Goal: Task Accomplishment & Management: Use online tool/utility

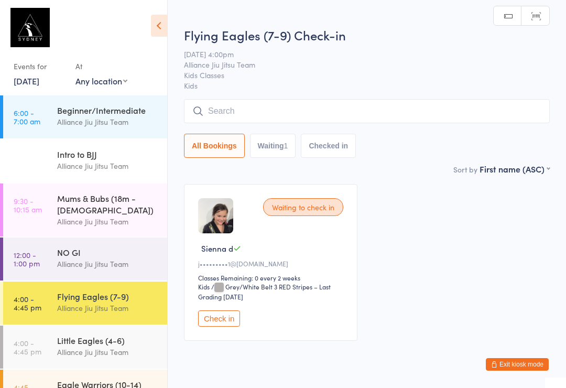
click at [109, 336] on div "Little Eagles (4-6)" at bounding box center [107, 340] width 101 height 12
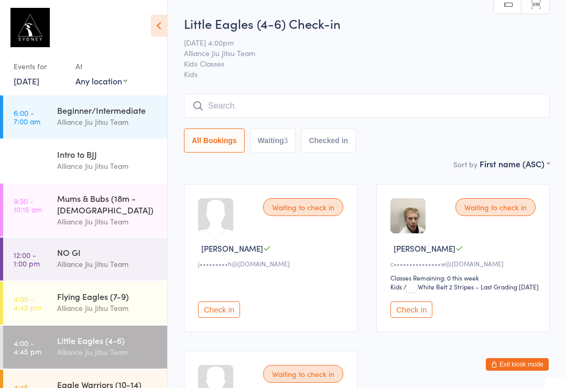
click at [426, 106] on input "search" at bounding box center [367, 106] width 366 height 24
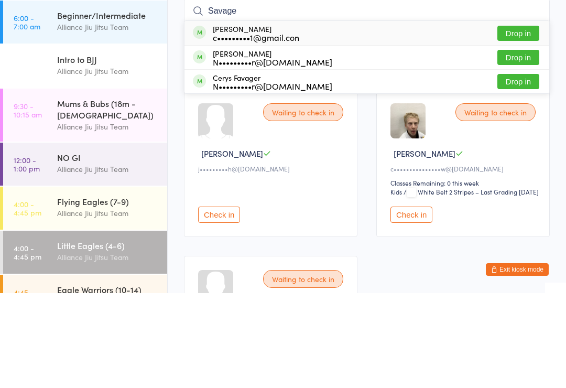
type input "Savage"
click at [520, 121] on button "Drop in" at bounding box center [518, 128] width 42 height 15
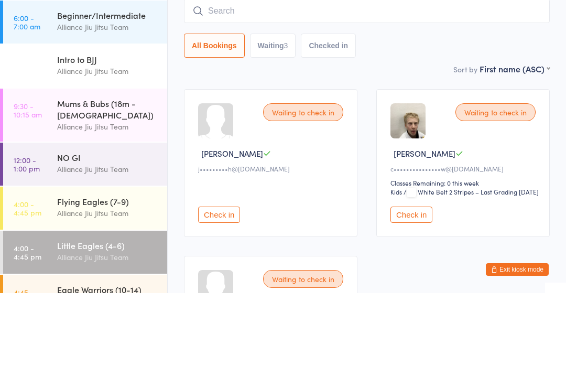
scroll to position [95, 0]
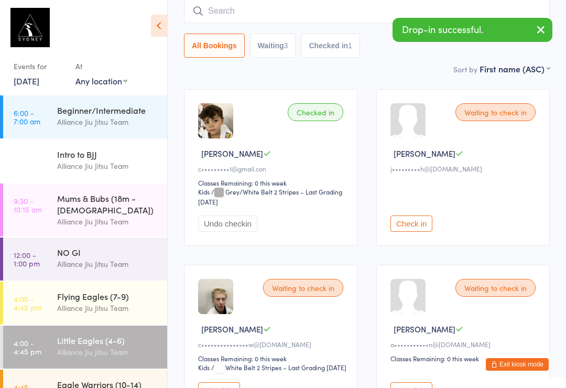
click at [278, 30] on div "All Bookings Waiting 3 Checked in 1" at bounding box center [367, 28] width 366 height 59
click at [243, 2] on input "search" at bounding box center [367, 11] width 366 height 24
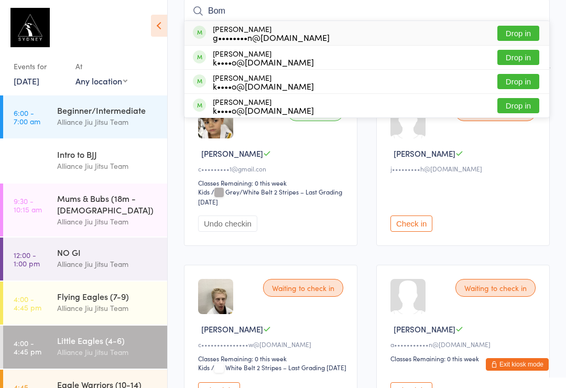
type input "Bom"
click at [519, 63] on button "Drop in" at bounding box center [518, 57] width 42 height 15
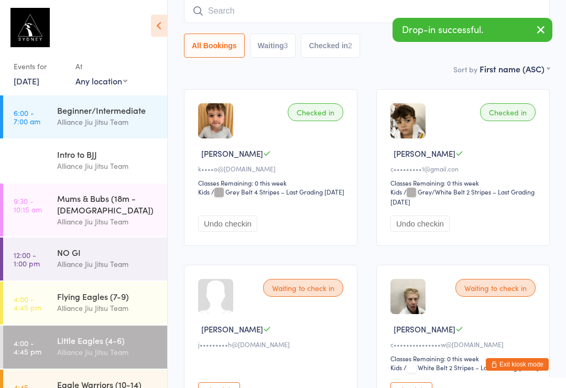
click at [279, 21] on input "search" at bounding box center [367, 11] width 366 height 24
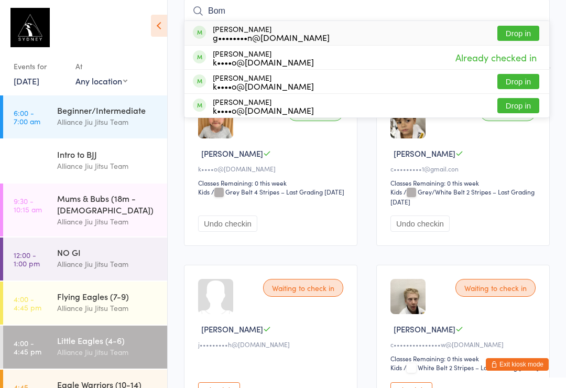
type input "Bom"
click at [251, 102] on div "Harvey Bombardiere k••••o@outlook.com" at bounding box center [263, 105] width 101 height 17
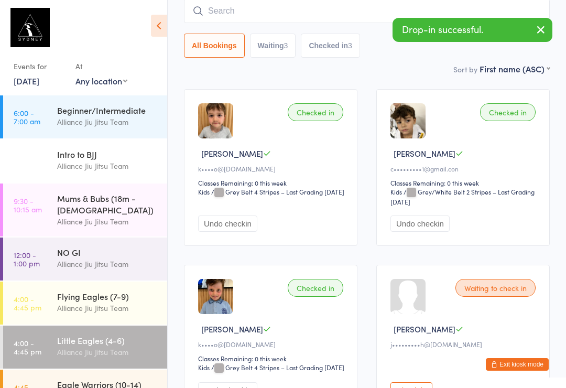
click at [265, 32] on div "All Bookings Waiting 3 Checked in 3" at bounding box center [367, 28] width 366 height 59
click at [269, 10] on input "search" at bounding box center [367, 11] width 366 height 24
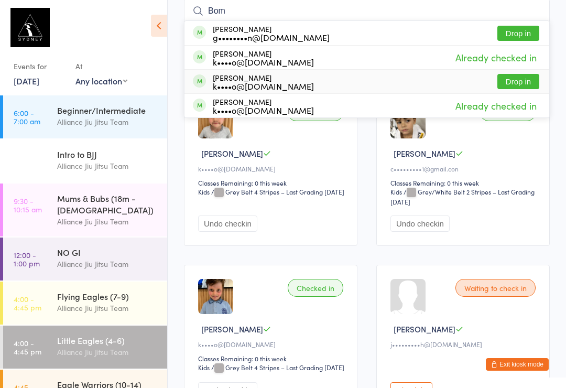
type input "Bom"
click at [360, 91] on div "Walter Bombardiere k••••o@outlook.com Drop in" at bounding box center [366, 82] width 365 height 24
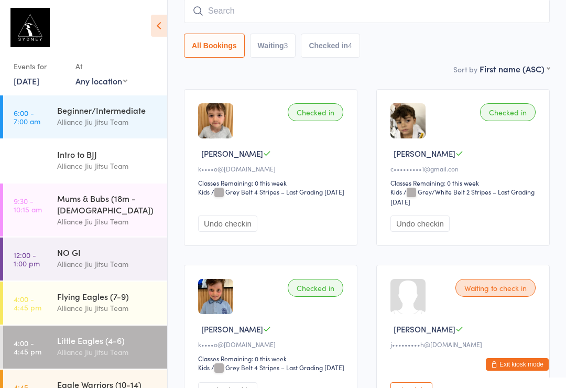
click at [113, 146] on div "Intro to BJJ Alliance Jiu Jitsu Team" at bounding box center [112, 159] width 110 height 41
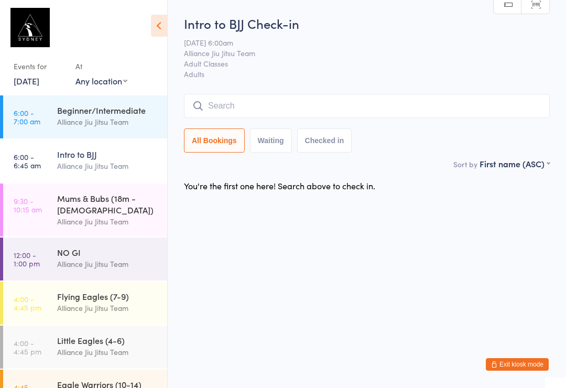
click at [80, 246] on div "NO GI" at bounding box center [107, 252] width 101 height 12
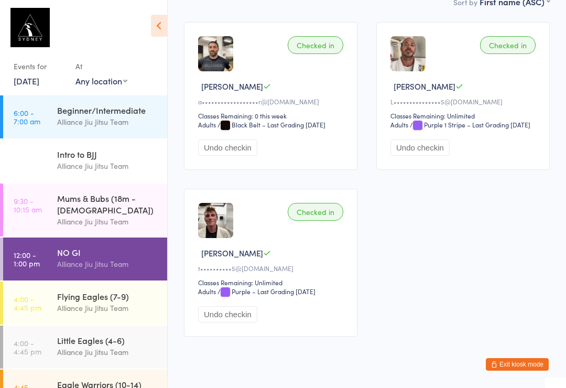
scroll to position [166, 0]
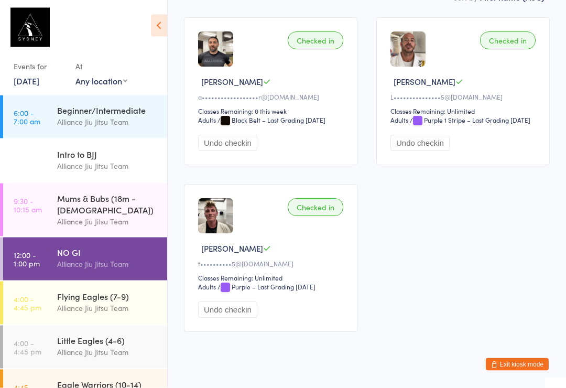
click at [138, 290] on div "Flying Eagles (7-9)" at bounding box center [107, 296] width 101 height 12
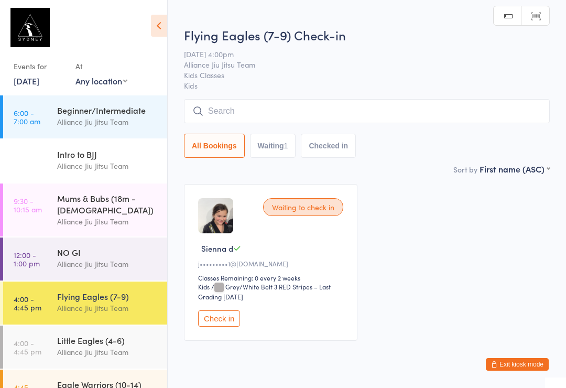
click at [302, 123] on input "search" at bounding box center [367, 111] width 366 height 24
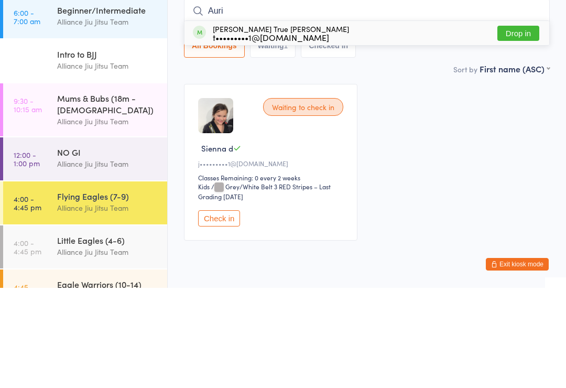
type input "Auri"
click at [497, 126] on button "Drop in" at bounding box center [518, 133] width 42 height 15
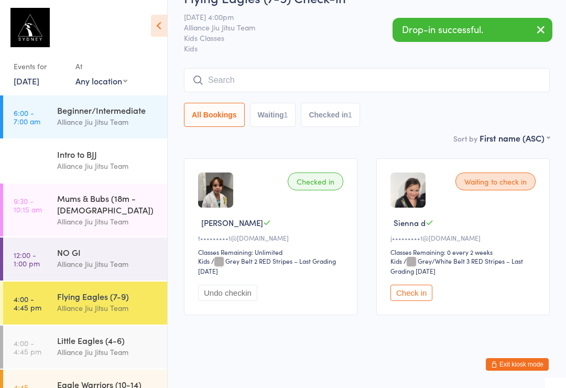
click at [101, 258] on div "Alliance Jiu Jitsu Team" at bounding box center [107, 264] width 101 height 12
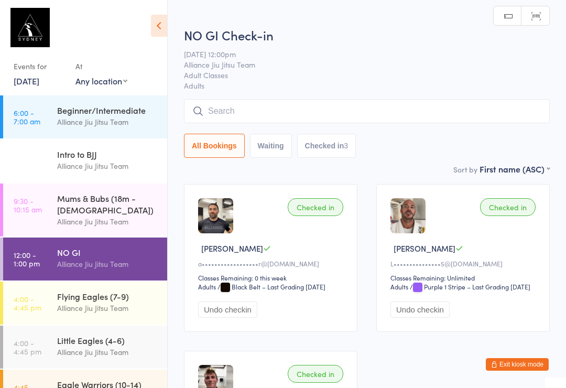
click at [91, 97] on div "Beginner/Intermediate Alliance Jiu Jitsu Team" at bounding box center [112, 115] width 110 height 41
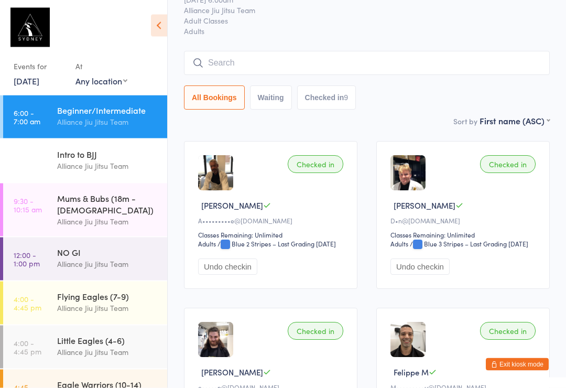
scroll to position [43, 0]
click at [153, 25] on icon at bounding box center [159, 26] width 16 height 22
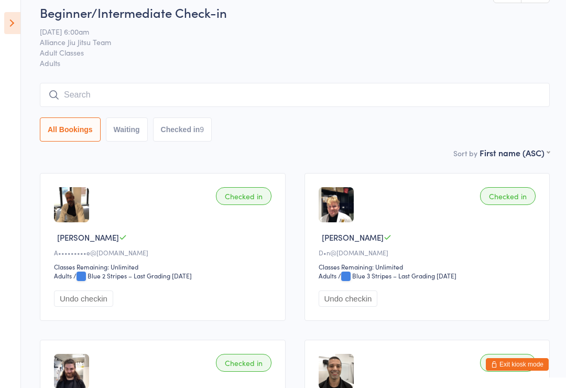
scroll to position [0, 0]
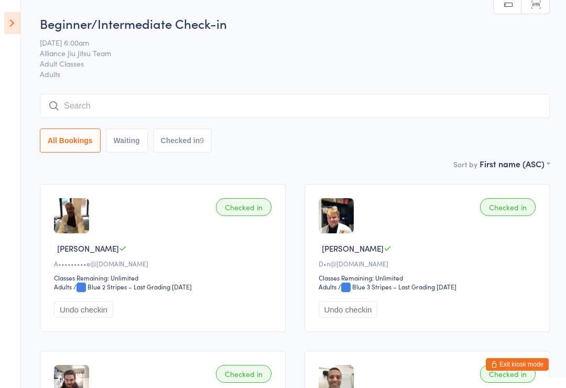
click at [14, 18] on icon at bounding box center [12, 23] width 16 height 22
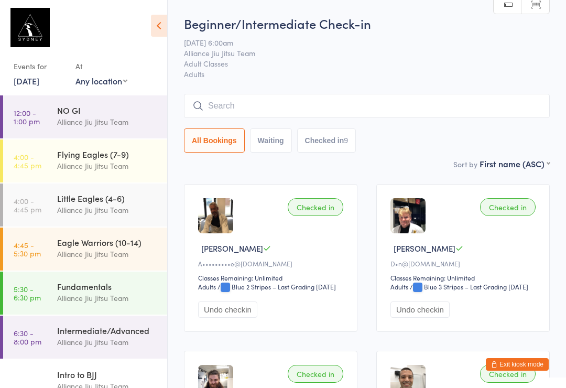
scroll to position [139, 0]
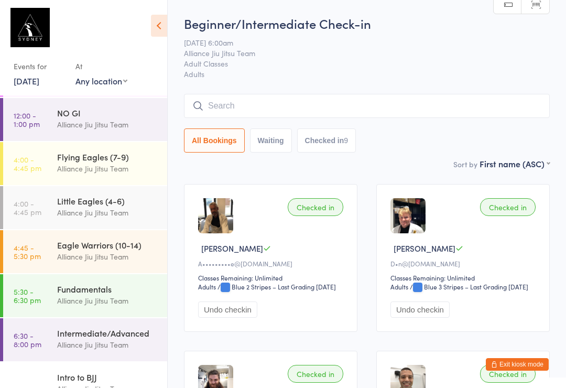
click at [36, 230] on link "4:45 - 5:30 pm Eagle Warriors (10-14) Alliance Jiu Jitsu Team" at bounding box center [85, 251] width 164 height 43
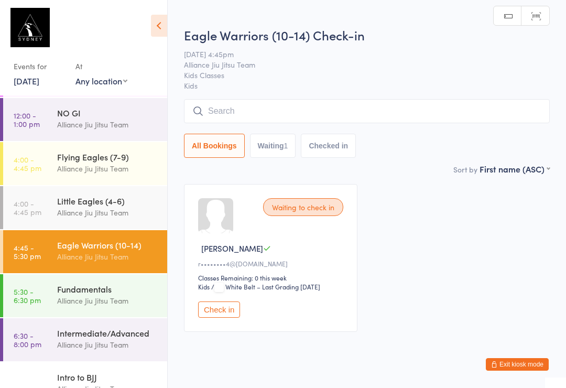
click at [38, 200] on time "4:00 - 4:45 pm" at bounding box center [28, 207] width 28 height 17
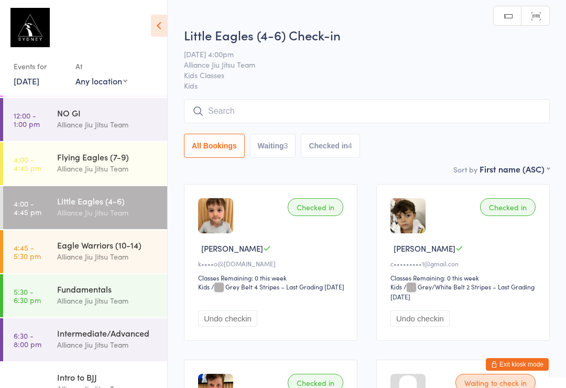
click at [31, 155] on time "4:00 - 4:45 pm" at bounding box center [28, 163] width 28 height 17
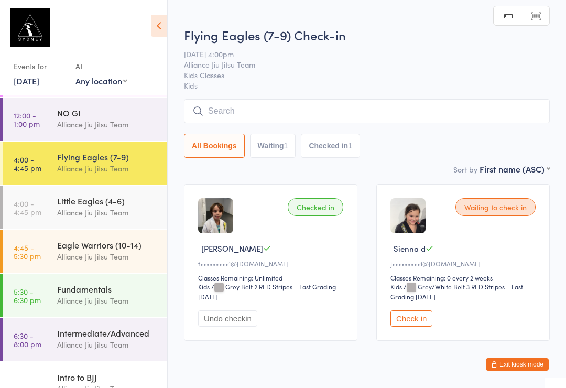
click at [55, 207] on link "4:00 - 4:45 pm Little Eagles (4-6) Alliance Jiu Jitsu Team" at bounding box center [85, 207] width 164 height 43
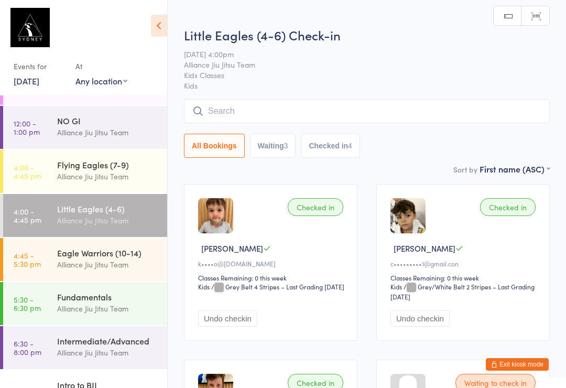
click at [66, 159] on div "Flying Eagles (7-9)" at bounding box center [107, 165] width 101 height 12
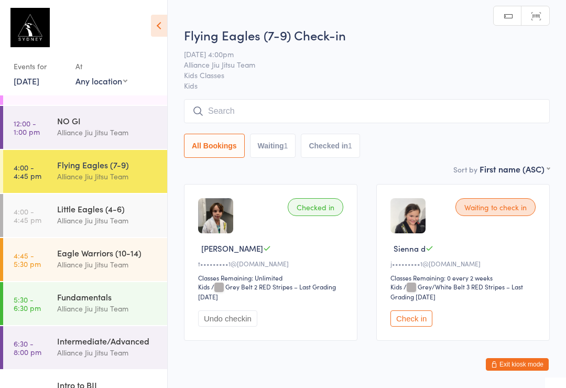
click at [217, 114] on input "search" at bounding box center [367, 111] width 366 height 24
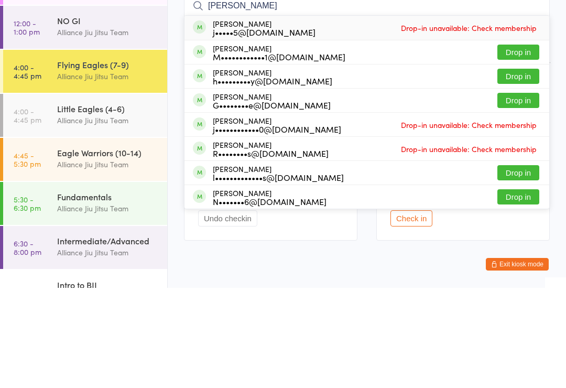
scroll to position [39, 0]
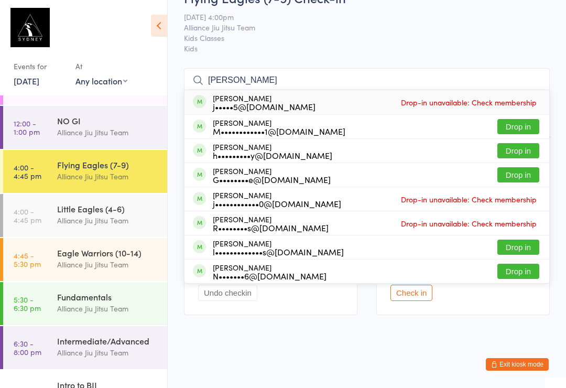
click at [242, 71] on input "Ja" at bounding box center [367, 80] width 366 height 24
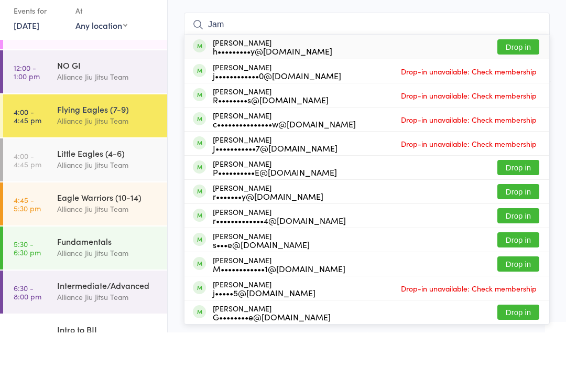
type input "Jam"
click at [392, 163] on div "Jamie Stroud c•••••••••••••••w@gmail.com Drop-in unavailable: Check membership" at bounding box center [366, 175] width 365 height 24
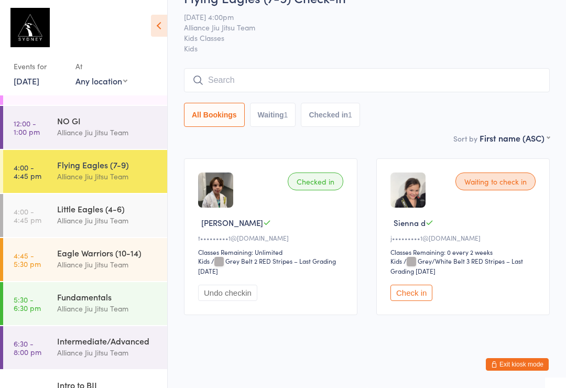
click at [141, 214] on div "Alliance Jiu Jitsu Team" at bounding box center [107, 220] width 101 height 12
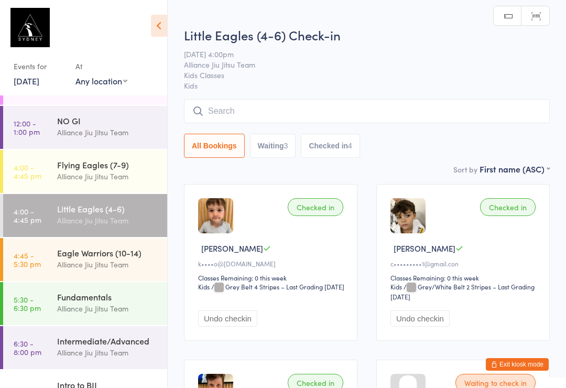
click at [118, 161] on div "Flying Eagles (7-9)" at bounding box center [107, 165] width 101 height 12
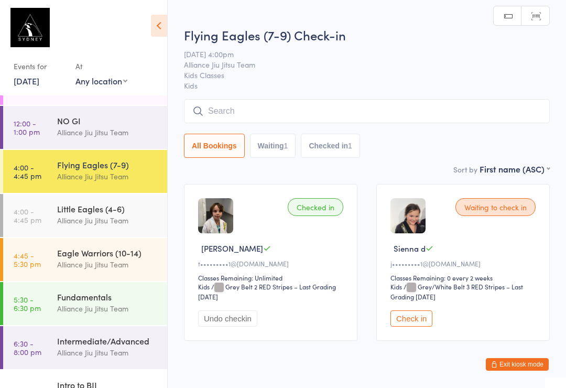
click at [304, 118] on input "search" at bounding box center [367, 111] width 366 height 24
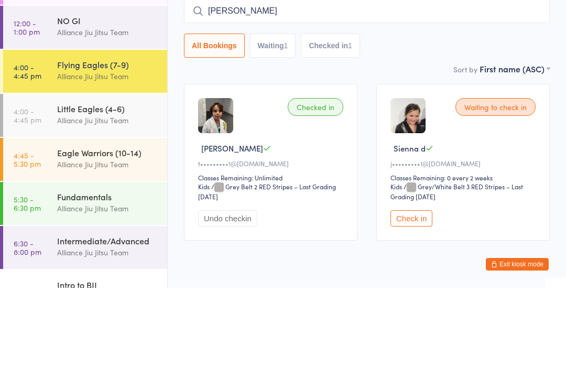
scroll to position [39, 0]
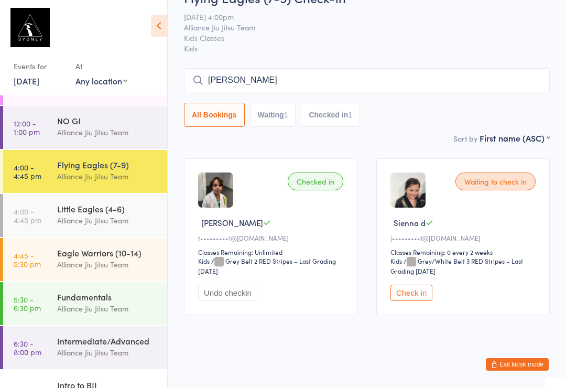
click at [275, 68] on input "James" at bounding box center [367, 80] width 366 height 24
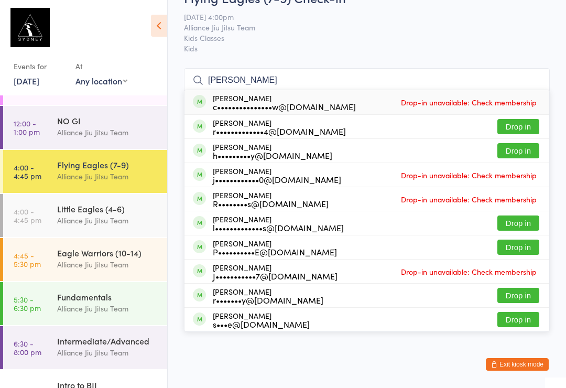
type input "Jamie"
click at [499, 94] on span "Drop-in unavailable: Check membership" at bounding box center [468, 102] width 141 height 16
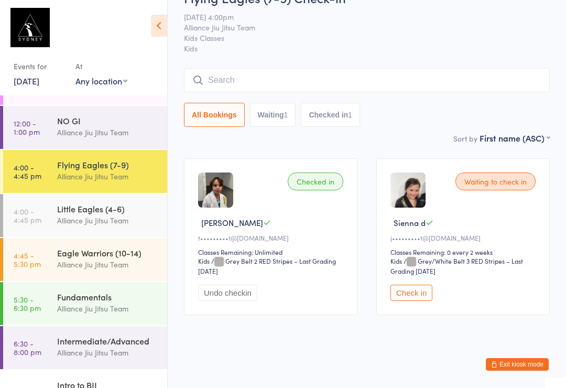
click at [69, 214] on div "Alliance Jiu Jitsu Team" at bounding box center [107, 220] width 101 height 12
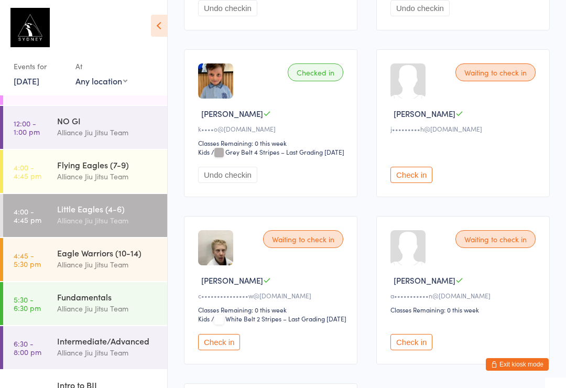
scroll to position [316, 0]
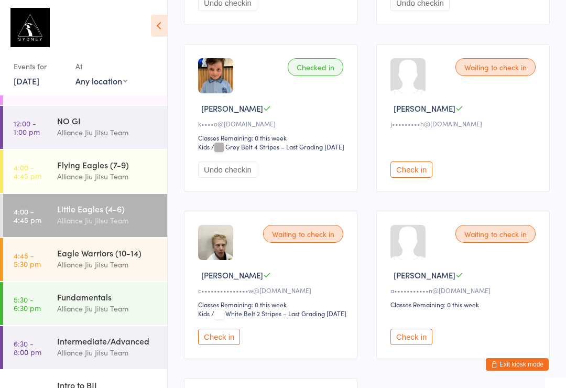
click at [229, 345] on button "Check in" at bounding box center [219, 337] width 42 height 16
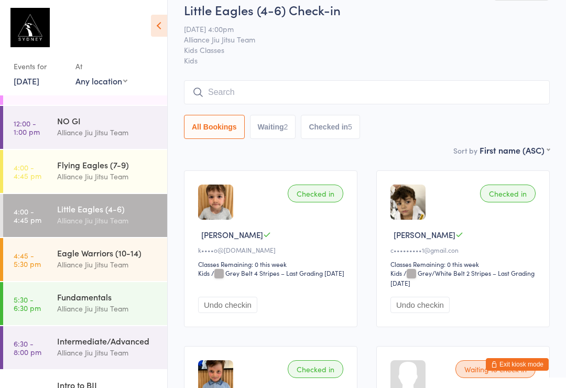
scroll to position [0, 0]
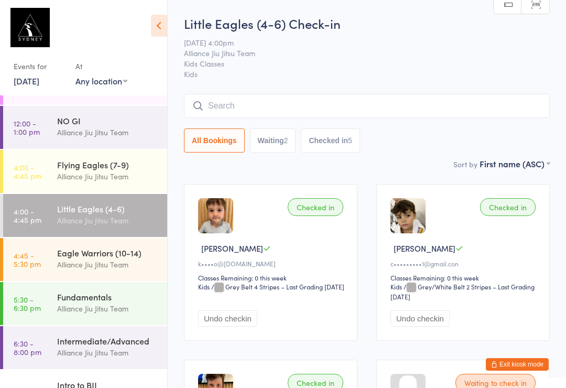
click at [238, 111] on input "search" at bounding box center [367, 106] width 366 height 24
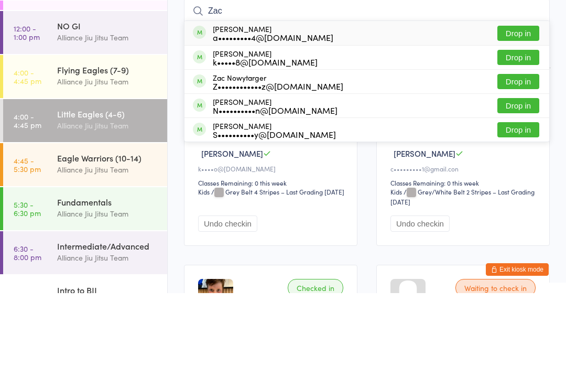
type input "Zac"
click at [251, 128] on div "a•••••••••4@gmail.com" at bounding box center [273, 132] width 121 height 8
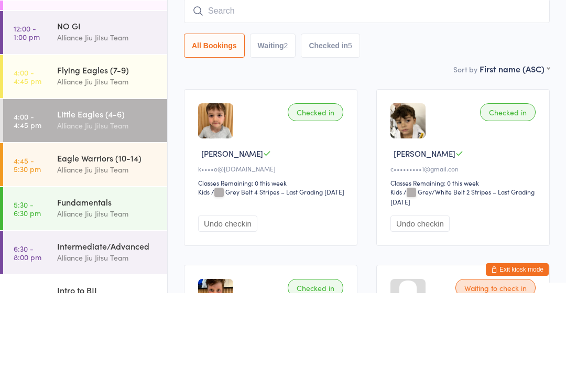
scroll to position [95, 0]
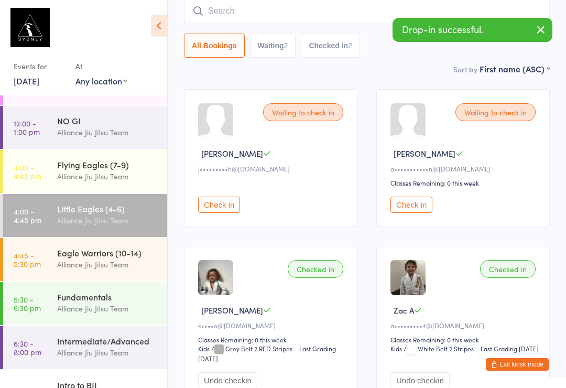
click at [255, 13] on input "search" at bounding box center [367, 11] width 366 height 24
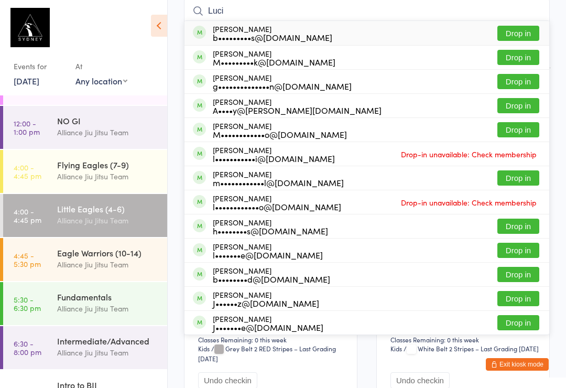
type input "Luci"
click at [293, 86] on div "g••••••••••••••n@bigpond.com" at bounding box center [282, 86] width 139 height 8
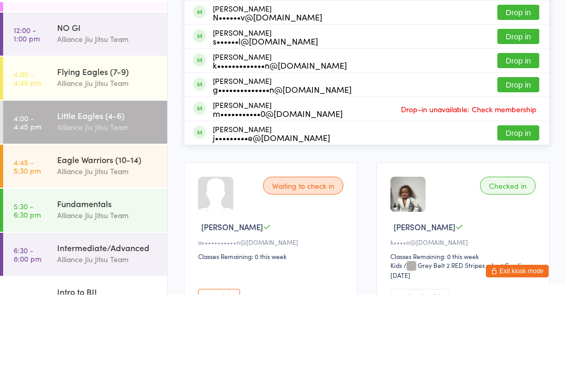
type input "sam"
click at [252, 178] on div "g••••••••••••••n@bigpond.com" at bounding box center [282, 182] width 139 height 8
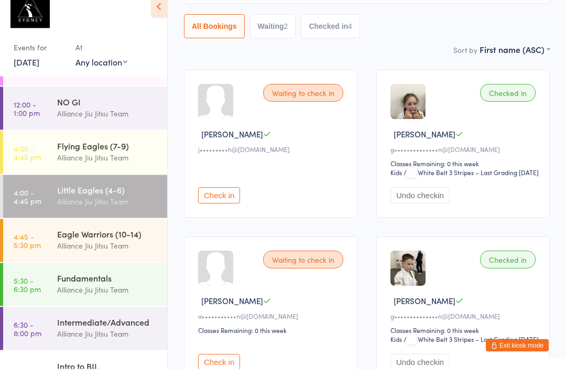
scroll to position [0, 0]
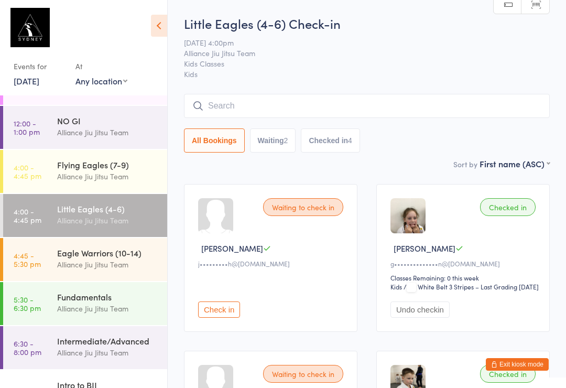
click at [209, 103] on input "search" at bounding box center [367, 106] width 366 height 24
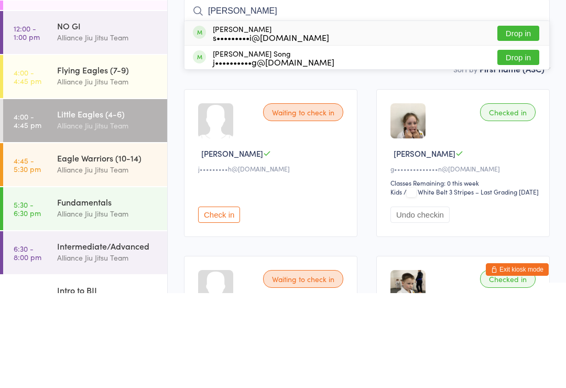
type input "Sonny warner"
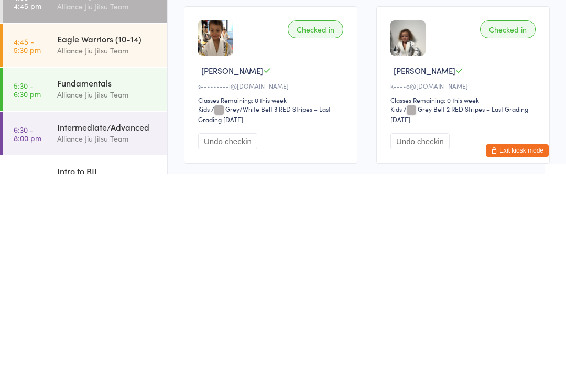
scroll to position [298, 0]
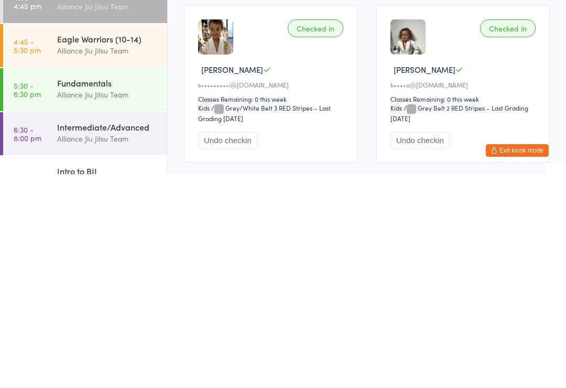
click at [311, 233] on div "Checked in" at bounding box center [316, 242] width 56 height 18
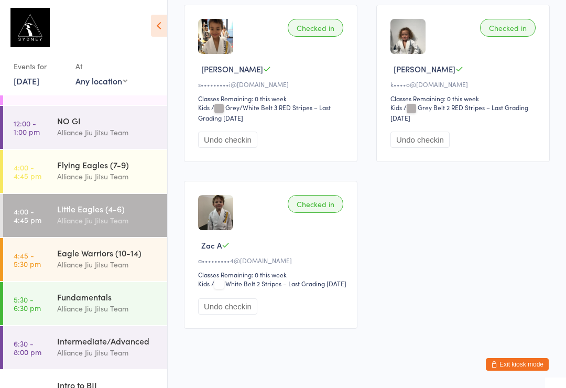
click at [89, 258] on div "Alliance Jiu Jitsu Team" at bounding box center [107, 264] width 101 height 12
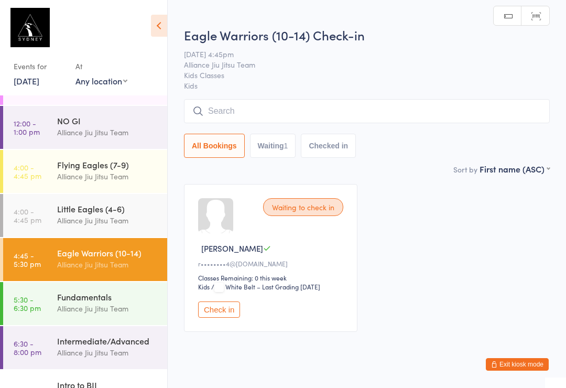
click at [123, 159] on div "Flying Eagles (7-9)" at bounding box center [107, 165] width 101 height 12
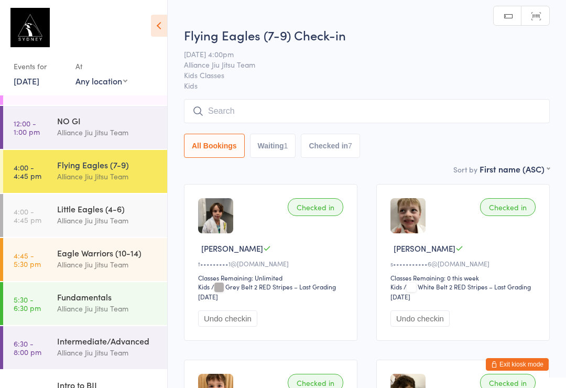
click at [294, 106] on input "search" at bounding box center [367, 111] width 366 height 24
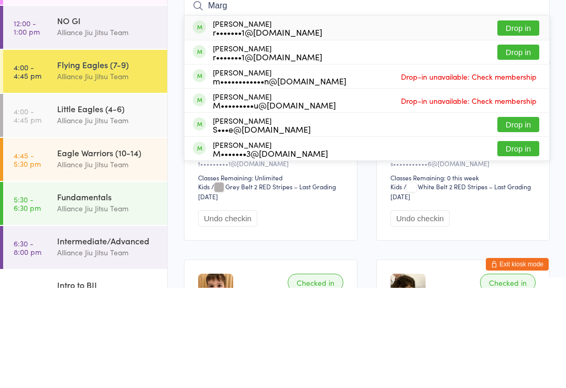
type input "Marg"
click at [522, 121] on button "Drop in" at bounding box center [518, 128] width 42 height 15
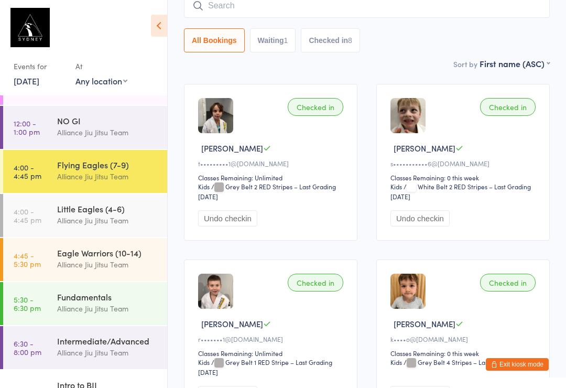
click at [237, 11] on input "search" at bounding box center [367, 6] width 366 height 24
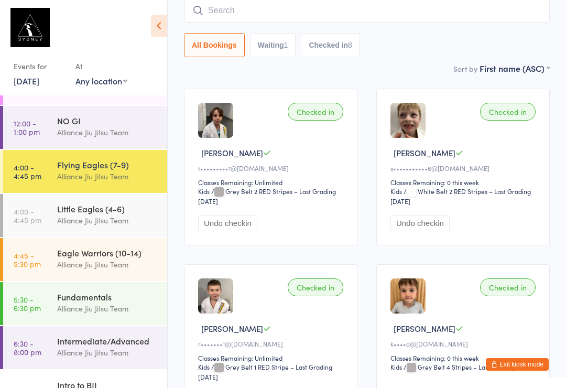
scroll to position [95, 0]
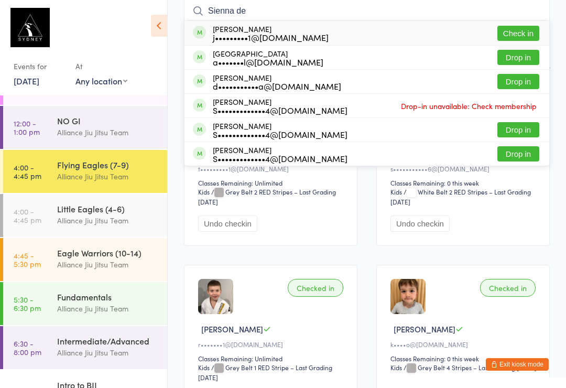
type input "Sienna de"
click at [512, 39] on button "Check in" at bounding box center [518, 33] width 42 height 15
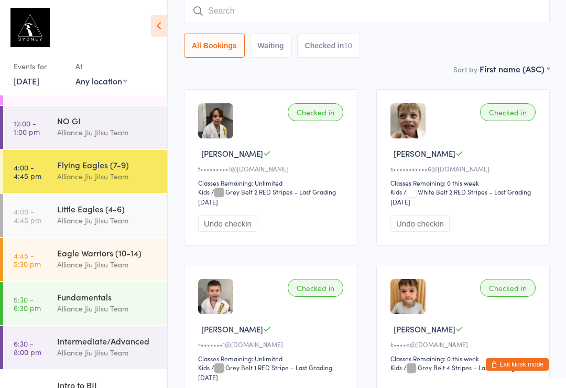
click at [46, 209] on link "4:00 - 4:45 pm Little Eagles (4-6) Alliance Jiu Jitsu Team" at bounding box center [85, 215] width 164 height 43
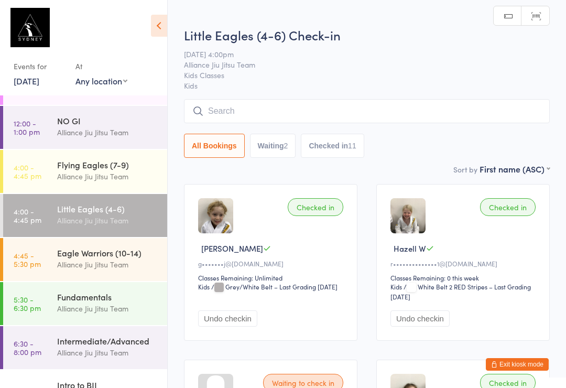
click at [236, 112] on input "search" at bounding box center [367, 111] width 366 height 24
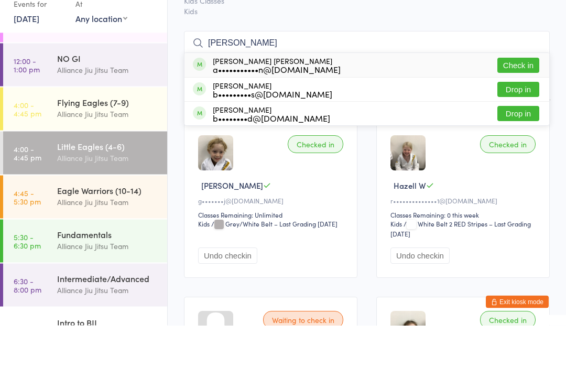
type input "Luna"
click at [516, 121] on button "Check in" at bounding box center [518, 128] width 42 height 15
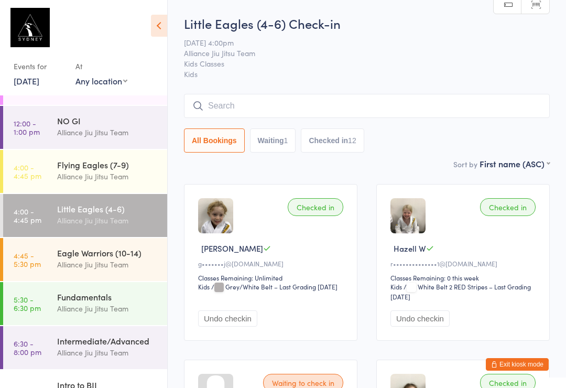
click at [265, 117] on input "search" at bounding box center [367, 106] width 366 height 24
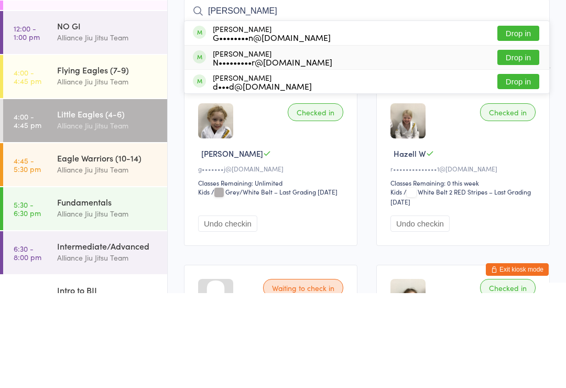
type input "Zoe"
click at [284, 153] on div "N•••••••••r@hotmail.com" at bounding box center [272, 157] width 119 height 8
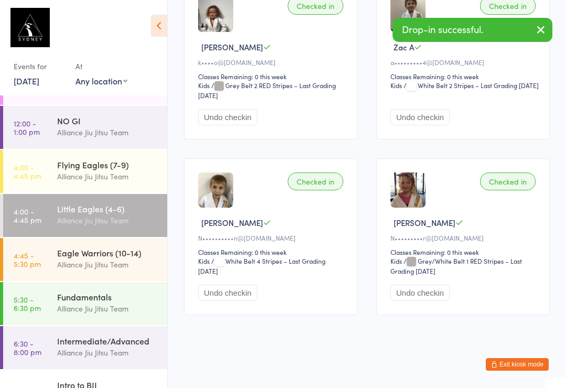
scroll to position [1099, 0]
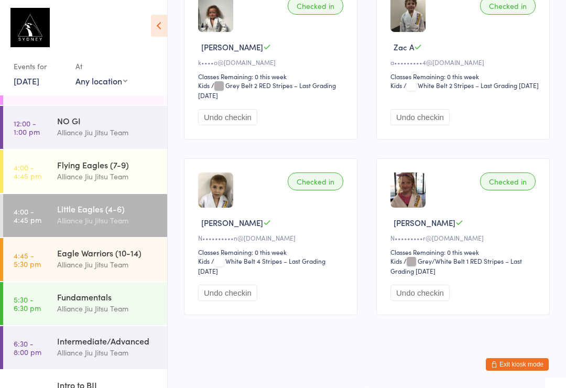
click at [114, 150] on div "Flying Eagles (7-9) Alliance Jiu Jitsu Team" at bounding box center [112, 170] width 110 height 41
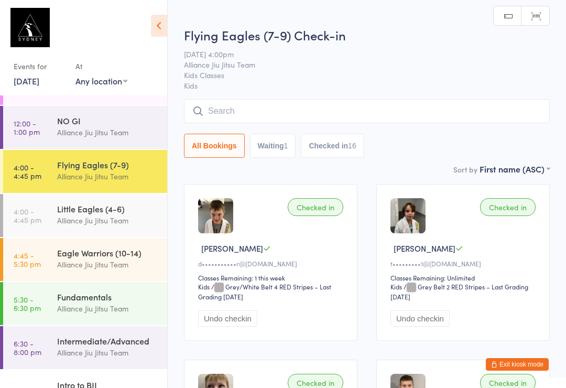
click at [378, 119] on input "search" at bounding box center [367, 111] width 366 height 24
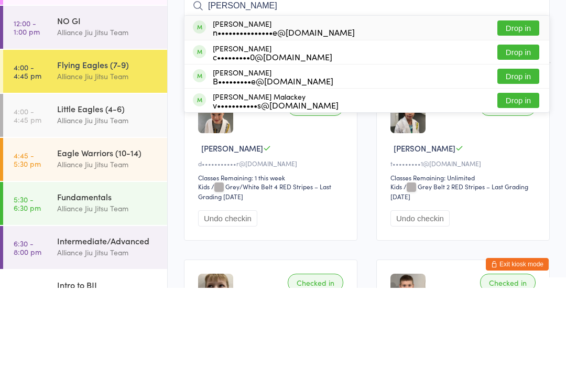
type input "Finlay macken"
click at [523, 121] on button "Drop in" at bounding box center [518, 128] width 42 height 15
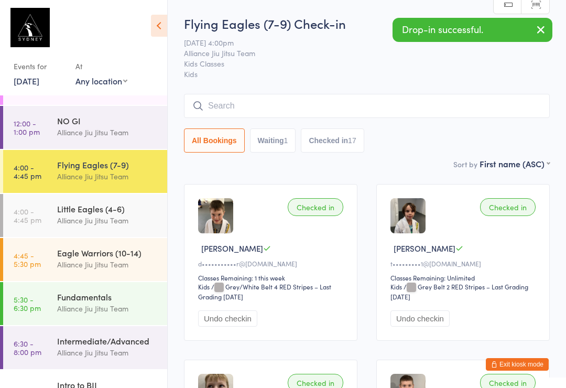
click at [258, 118] on input "search" at bounding box center [367, 106] width 366 height 24
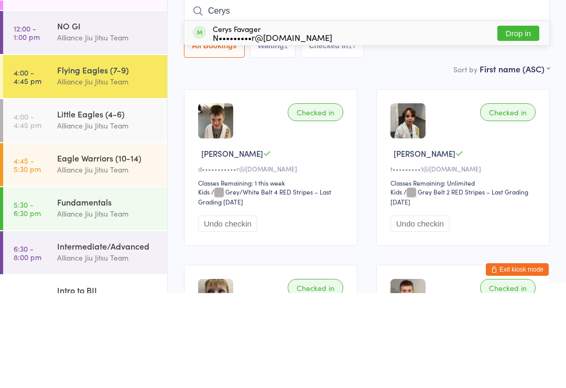
type input "Cerys"
click at [515, 121] on button "Drop in" at bounding box center [518, 128] width 42 height 15
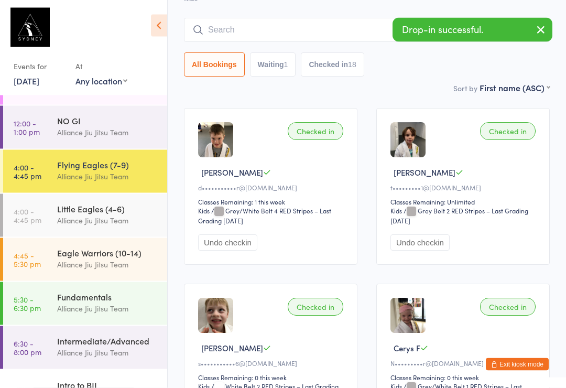
scroll to position [76, 0]
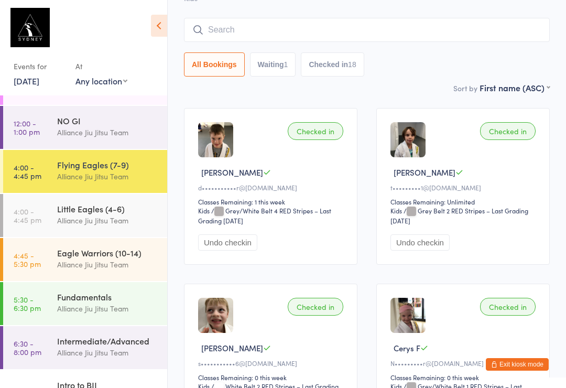
click at [338, 36] on input "search" at bounding box center [367, 30] width 366 height 24
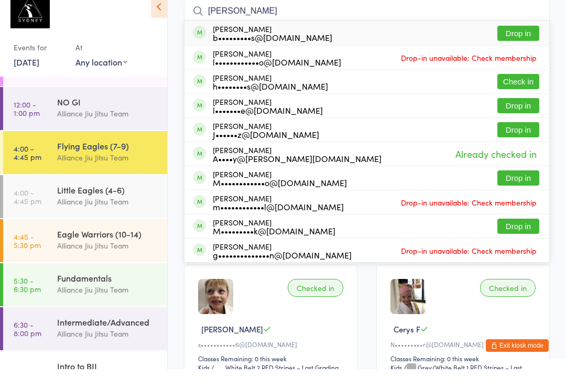
type input "Lucas"
click at [514, 93] on button "Check in" at bounding box center [518, 100] width 42 height 15
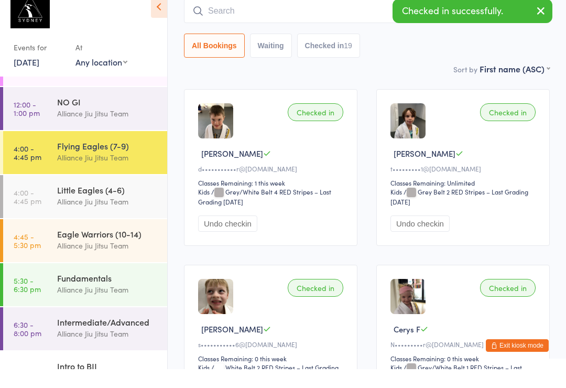
click at [449, 59] on div "All Bookings Waiting Checked in 19" at bounding box center [367, 64] width 366 height 24
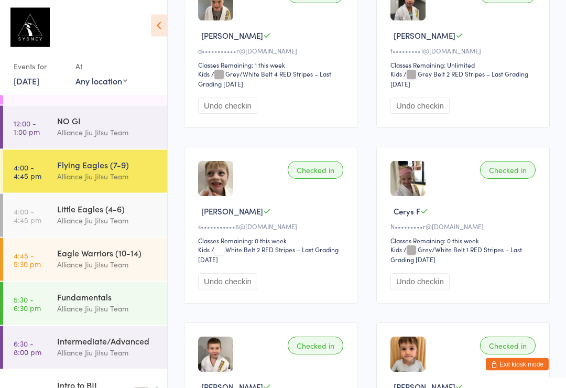
scroll to position [0, 0]
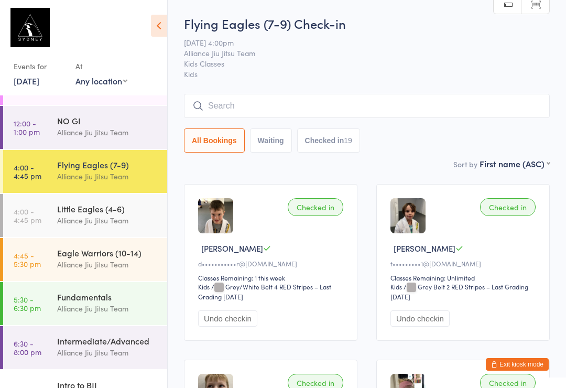
click at [317, 90] on div "Flying Eagles (7-9) Check-in 16 Sep 4:00pm Alliance Jiu Jitsu Team Kids Classes…" at bounding box center [367, 86] width 366 height 143
click at [233, 105] on input "search" at bounding box center [367, 106] width 366 height 24
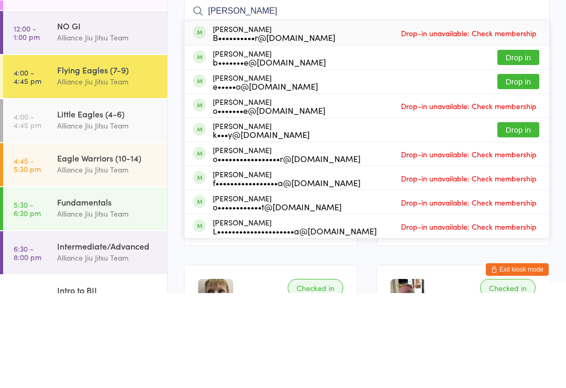
type input "Oliver"
click at [249, 225] on div "k•••y@braesidebuilding.com.au" at bounding box center [261, 229] width 97 height 8
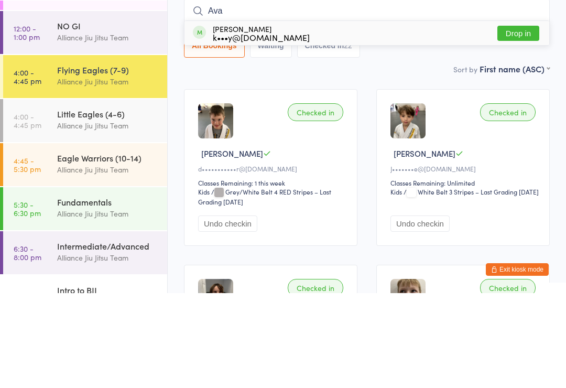
type input "Ava"
click at [527, 121] on button "Drop in" at bounding box center [518, 128] width 42 height 15
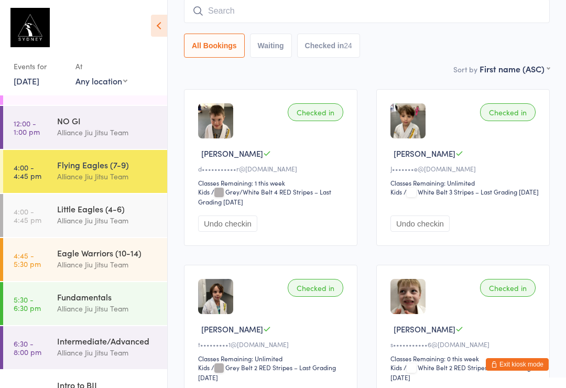
click at [59, 258] on div "Alliance Jiu Jitsu Team" at bounding box center [107, 264] width 101 height 12
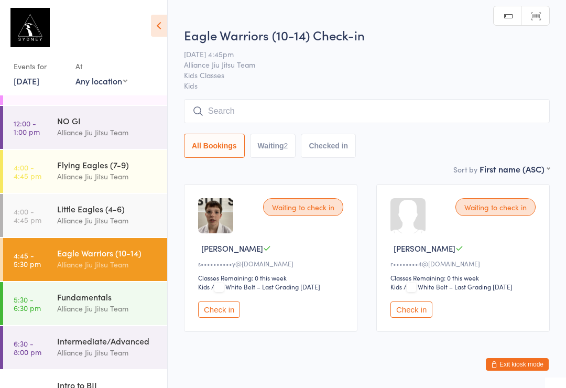
click at [227, 101] on input "search" at bounding box center [367, 111] width 366 height 24
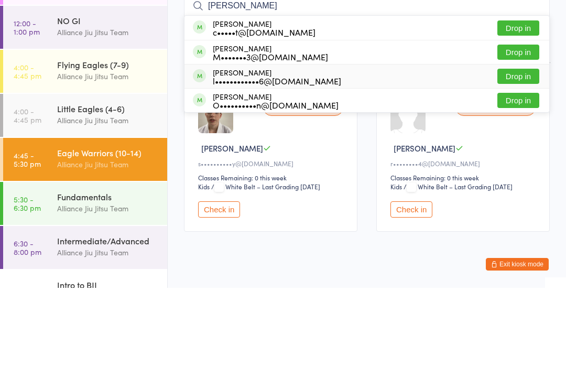
type input "Henry"
click at [276, 177] on div "l••••••••••••6@gmail.com" at bounding box center [277, 181] width 128 height 8
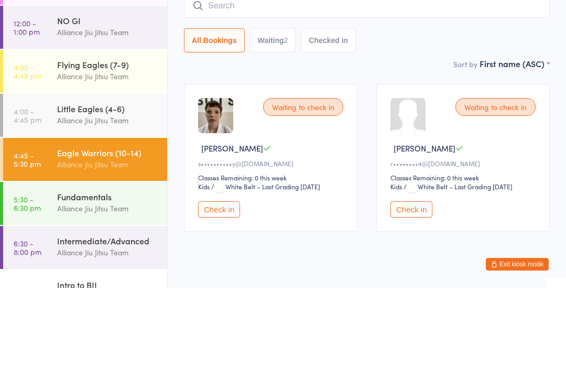
scroll to position [30, 0]
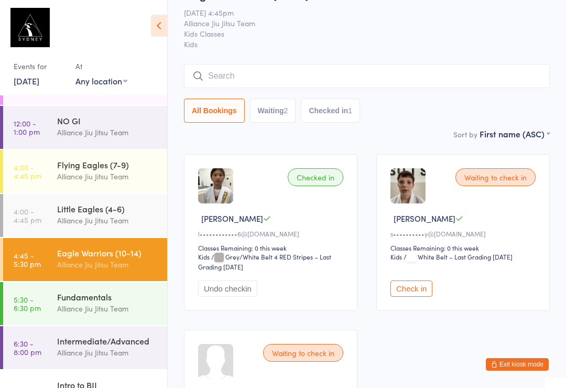
click at [292, 67] on input "search" at bounding box center [367, 76] width 366 height 24
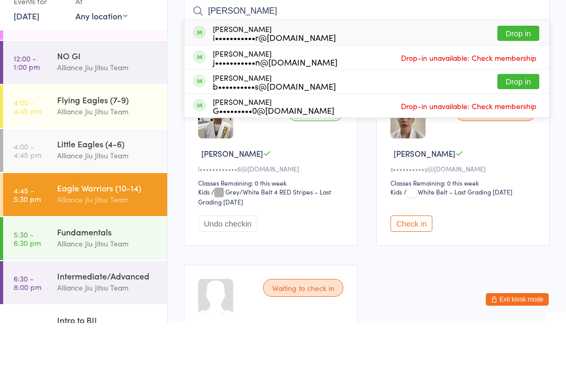
type input "Joe"
click at [531, 91] on button "Drop in" at bounding box center [518, 98] width 42 height 15
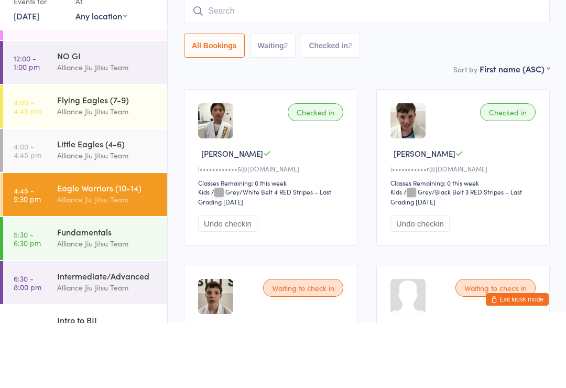
click at [399, 99] on div "All Bookings Waiting 2 Checked in 2" at bounding box center [367, 111] width 366 height 24
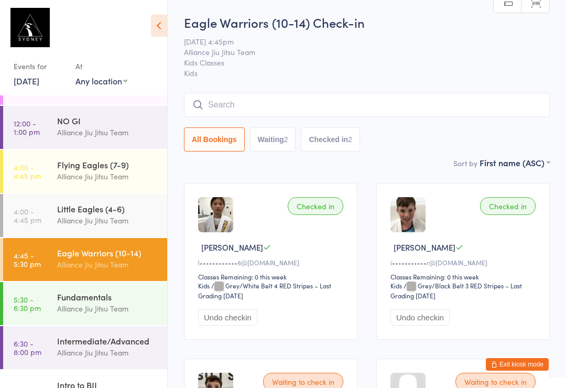
scroll to position [0, 0]
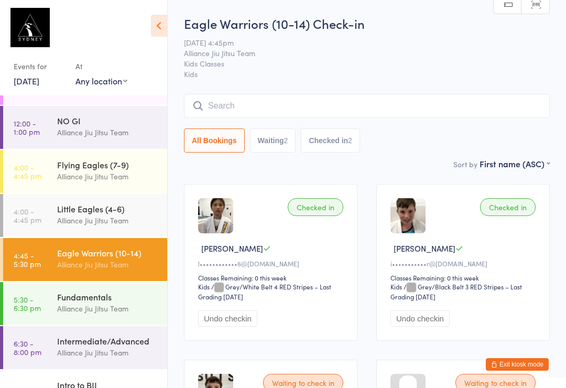
click at [289, 114] on input "search" at bounding box center [367, 106] width 366 height 24
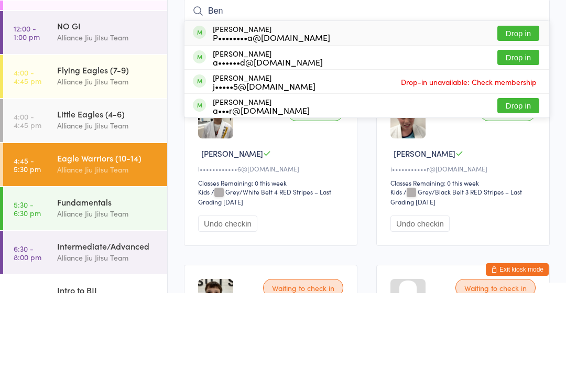
type input "Ben"
click at [522, 121] on button "Drop in" at bounding box center [518, 128] width 42 height 15
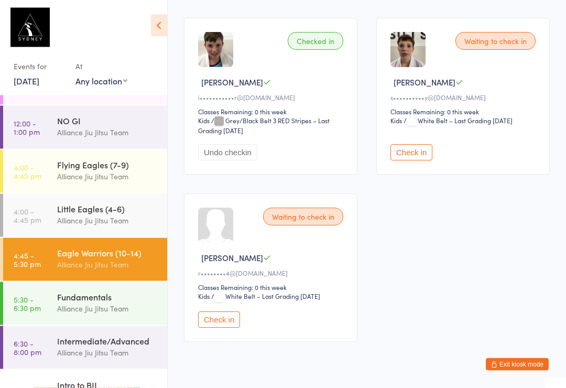
scroll to position [343, 0]
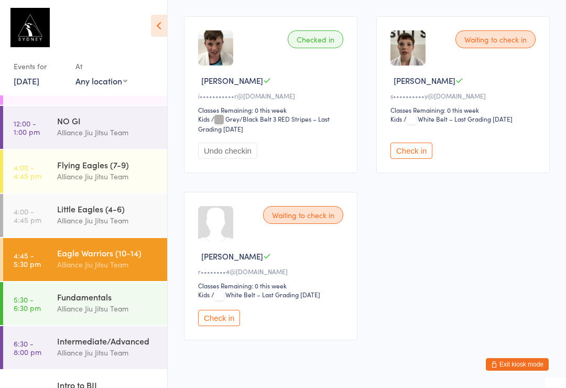
click at [218, 325] on button "Check in" at bounding box center [219, 318] width 42 height 16
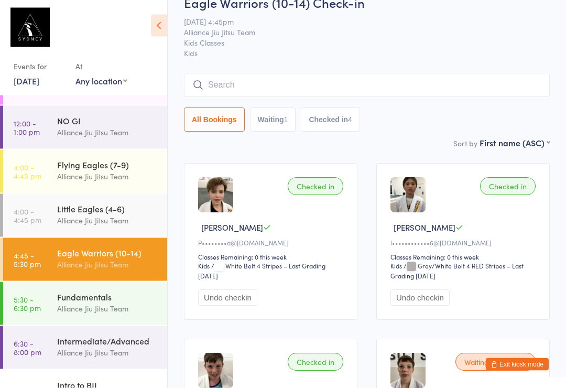
scroll to position [0, 0]
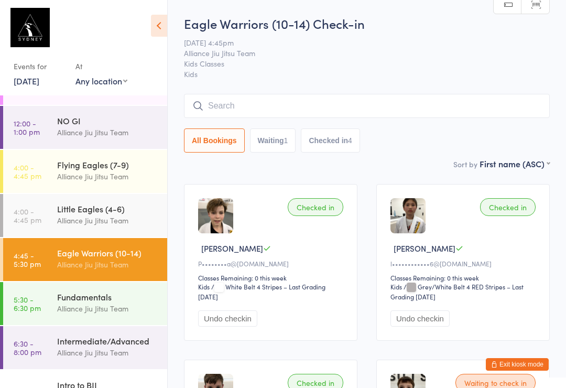
click at [402, 103] on input "search" at bounding box center [367, 106] width 366 height 24
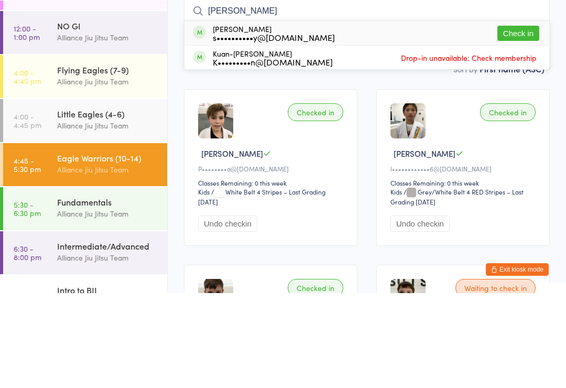
type input "Kurt"
click at [529, 121] on button "Check in" at bounding box center [518, 128] width 42 height 15
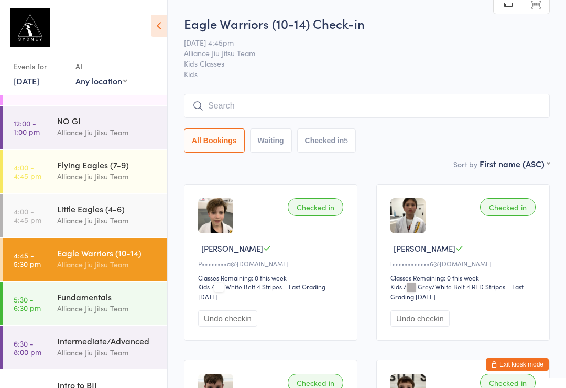
click at [371, 106] on input "search" at bounding box center [367, 106] width 366 height 24
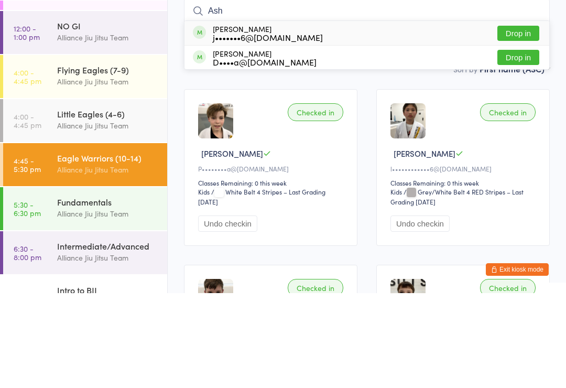
type input "Ash"
click at [520, 121] on button "Drop in" at bounding box center [518, 128] width 42 height 15
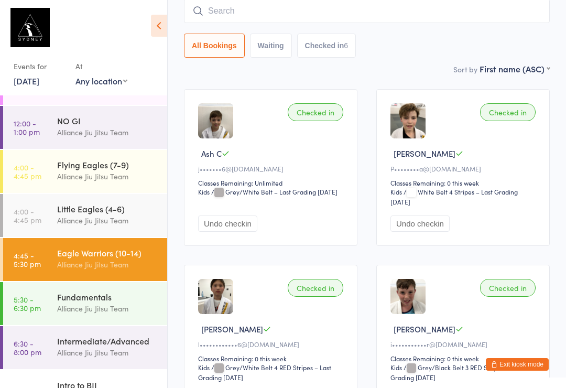
click at [247, 13] on input "search" at bounding box center [367, 11] width 366 height 24
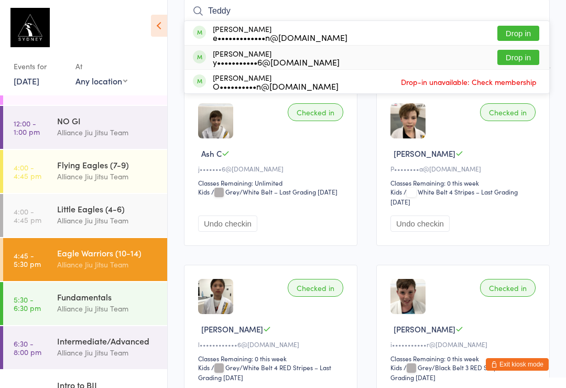
type input "Teddy"
click at [303, 55] on div "Teddy Rawlinson-Lee y•••••••••••6@yahoo.co.uk" at bounding box center [276, 57] width 127 height 17
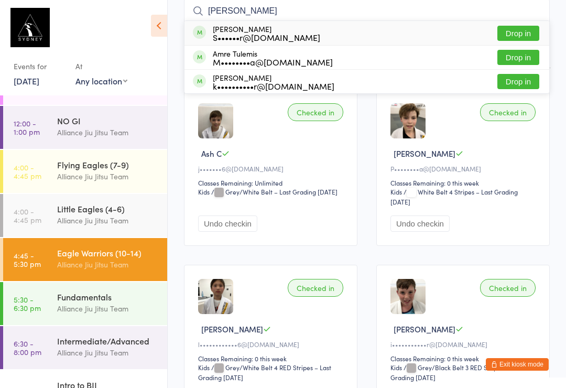
type input "Tully"
click at [519, 32] on button "Drop in" at bounding box center [518, 33] width 42 height 15
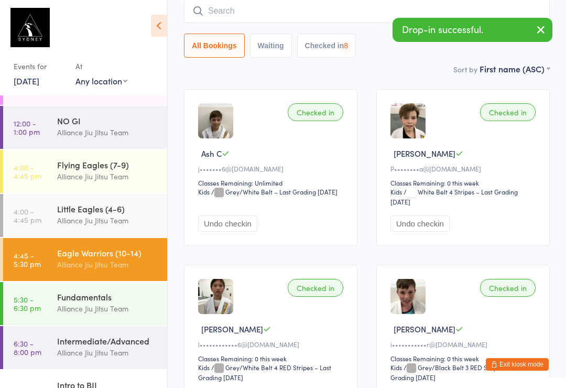
click at [264, 19] on input "search" at bounding box center [367, 11] width 366 height 24
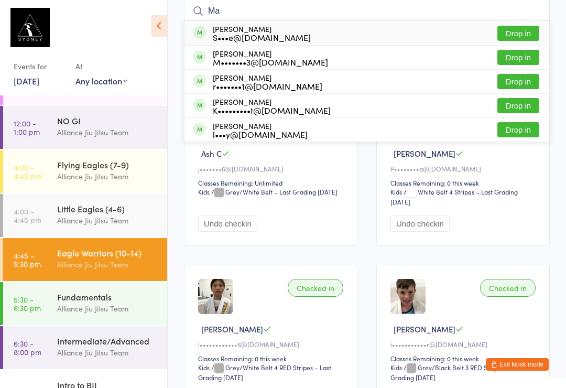
type input "M"
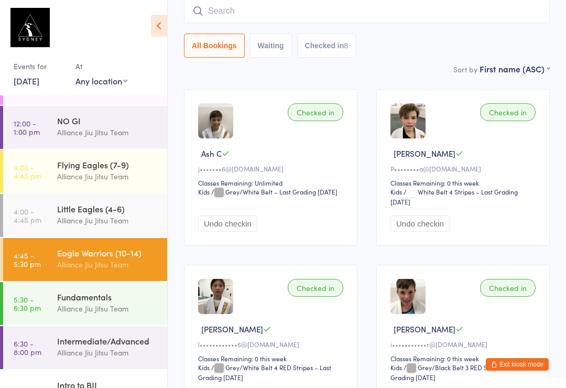
click at [418, 50] on div "All Bookings Waiting Checked in 8" at bounding box center [367, 46] width 366 height 24
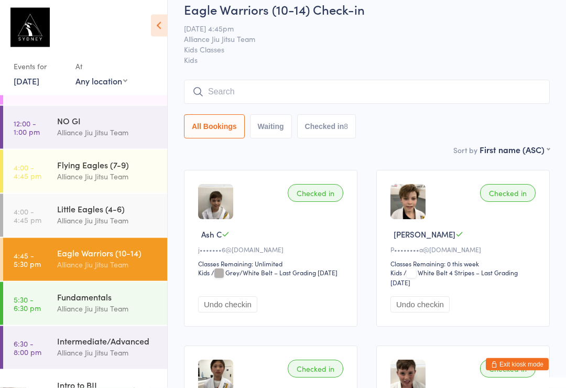
scroll to position [0, 0]
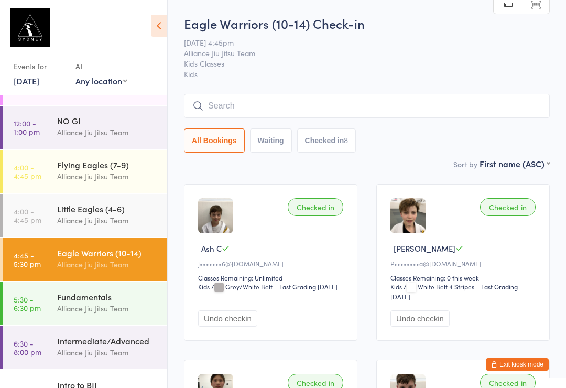
click at [102, 214] on div "Alliance Jiu Jitsu Team" at bounding box center [107, 220] width 101 height 12
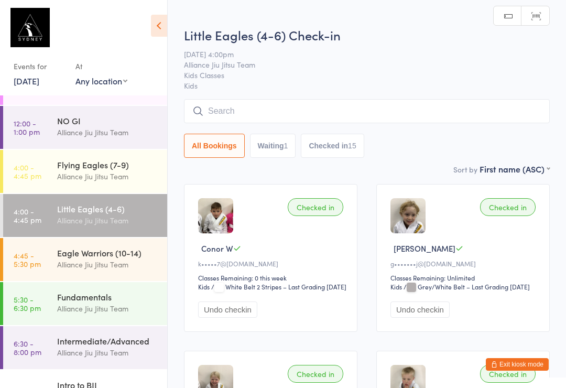
click at [243, 112] on input "search" at bounding box center [367, 111] width 366 height 24
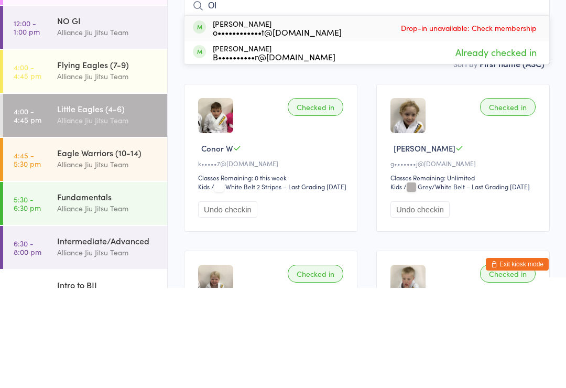
type input "Ol"
click at [258, 153] on div "B••••••••••r@hotmail.com" at bounding box center [274, 157] width 123 height 8
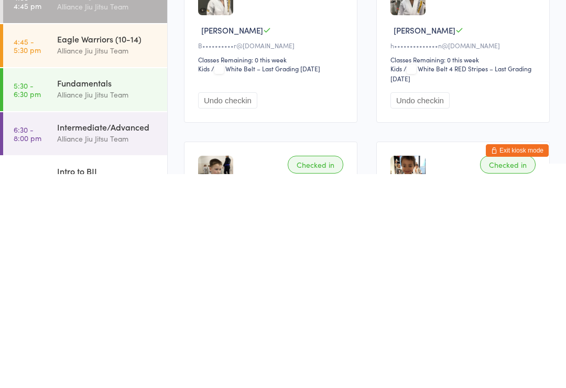
scroll to position [694, 0]
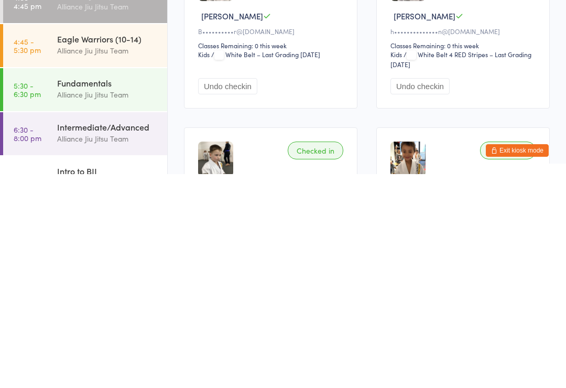
click at [314, 180] on div "Checked in" at bounding box center [316, 189] width 56 height 18
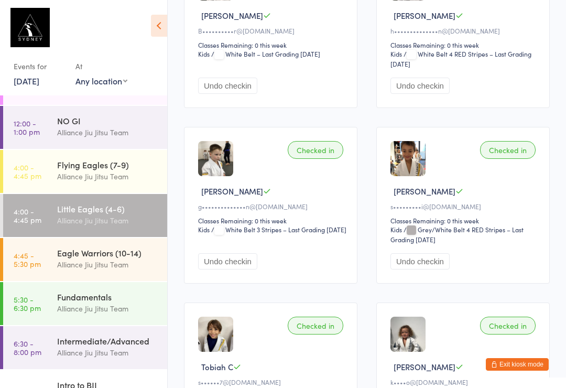
click at [520, 371] on button "Exit kiosk mode" at bounding box center [517, 364] width 63 height 13
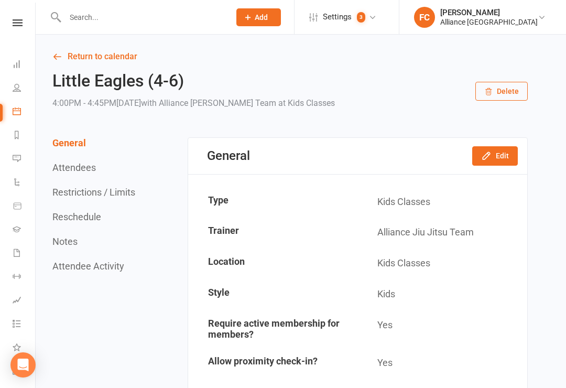
click at [79, 162] on button "Attendees" at bounding box center [74, 167] width 44 height 11
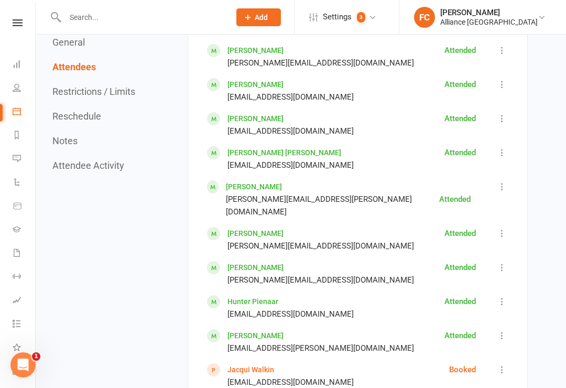
click at [79, 47] on button "General" at bounding box center [68, 42] width 32 height 11
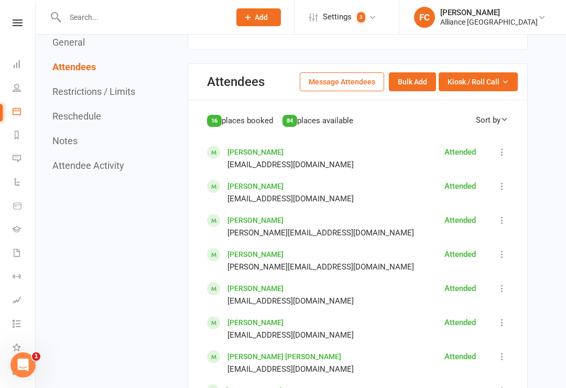
scroll to position [505, 0]
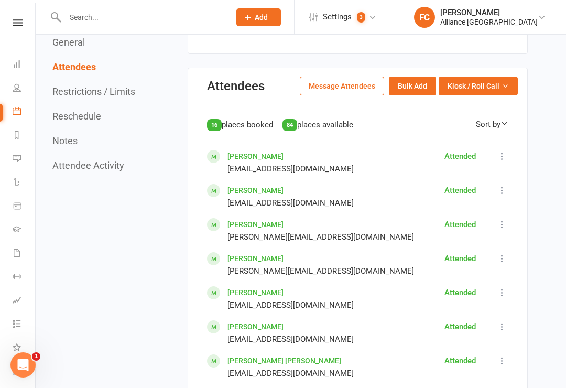
click at [18, 96] on link "People" at bounding box center [25, 89] width 24 height 24
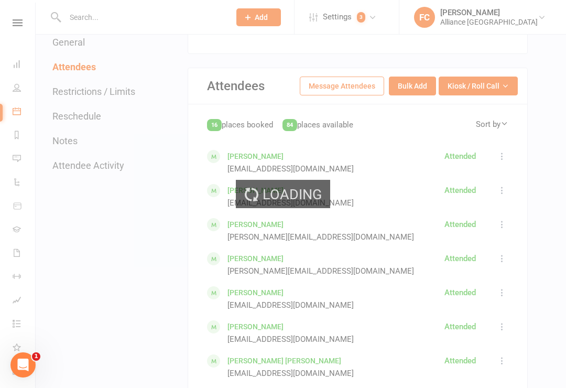
select select "100"
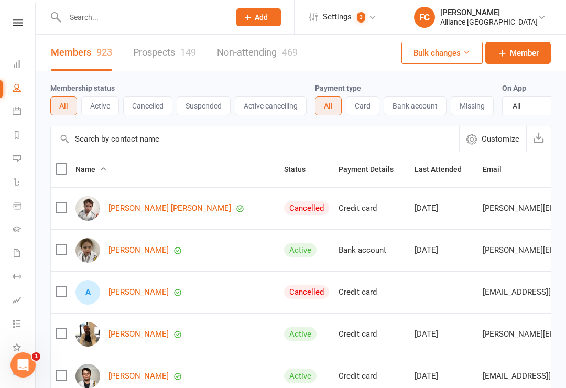
click at [469, 15] on div "[PERSON_NAME]" at bounding box center [488, 12] width 97 height 9
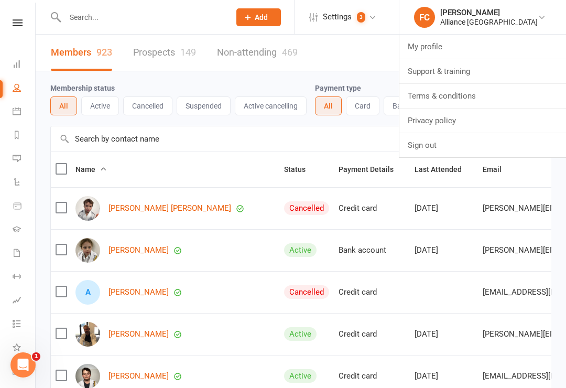
click at [471, 17] on div "Alliance [GEOGRAPHIC_DATA]" at bounding box center [488, 21] width 97 height 9
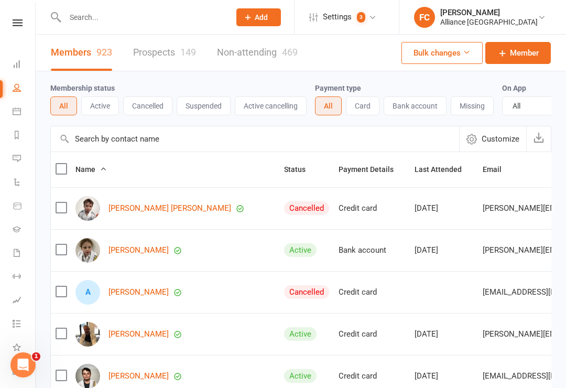
click at [14, 116] on link "Calendar" at bounding box center [25, 113] width 24 height 24
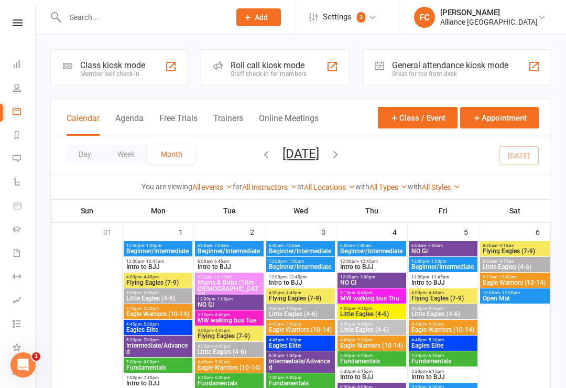
click at [136, 72] on div "Member self check-in" at bounding box center [112, 73] width 65 height 7
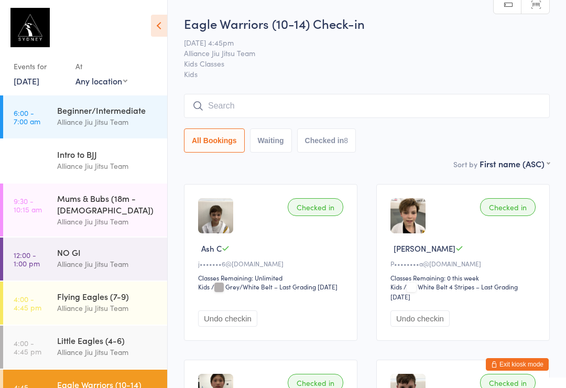
click at [462, 100] on input "search" at bounding box center [367, 106] width 366 height 24
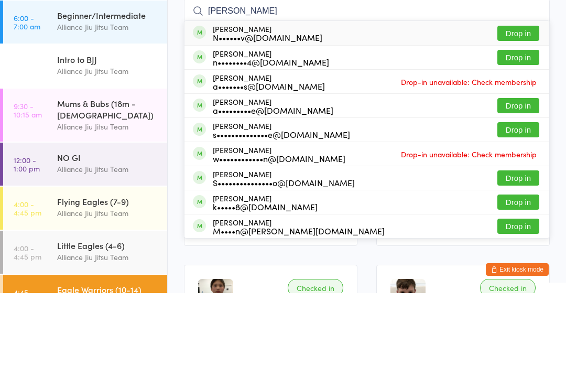
type input "Liam"
click at [284, 128] on div "N••••••v@[DOMAIN_NAME]" at bounding box center [268, 132] width 110 height 8
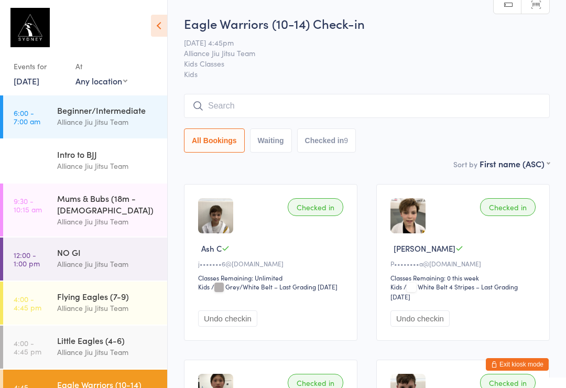
click at [484, 100] on input "search" at bounding box center [367, 106] width 366 height 24
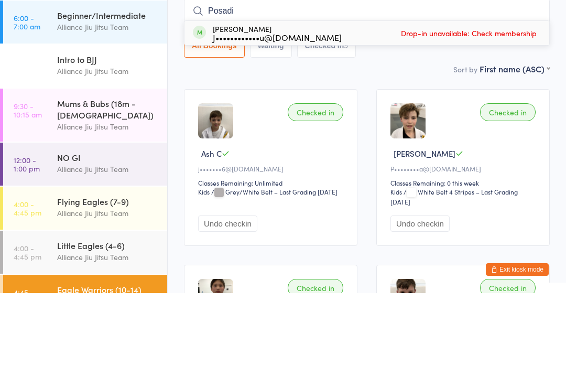
type input "Posadi"
click at [321, 116] on div "Giovanni Posadino J••••••••••••u@gmail.com Drop-in unavailable: Check membership" at bounding box center [366, 128] width 365 height 24
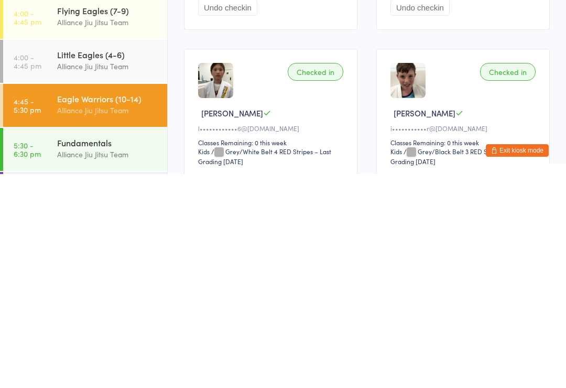
scroll to position [91, 0]
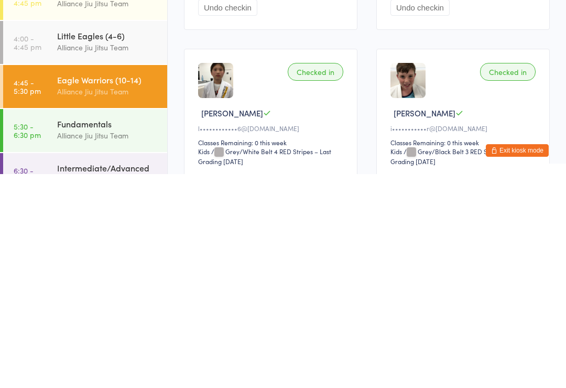
click at [105, 343] on div "Alliance Jiu Jitsu Team" at bounding box center [107, 349] width 101 height 12
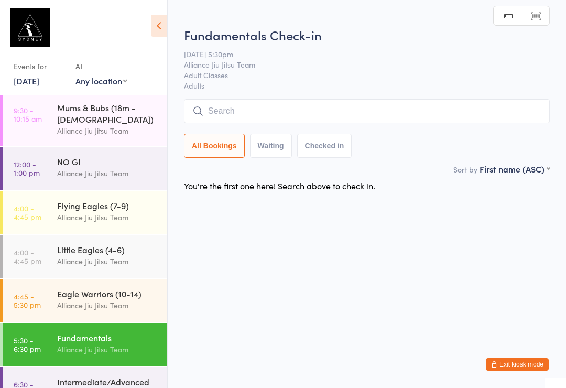
click at [407, 108] on input "search" at bounding box center [367, 111] width 366 height 24
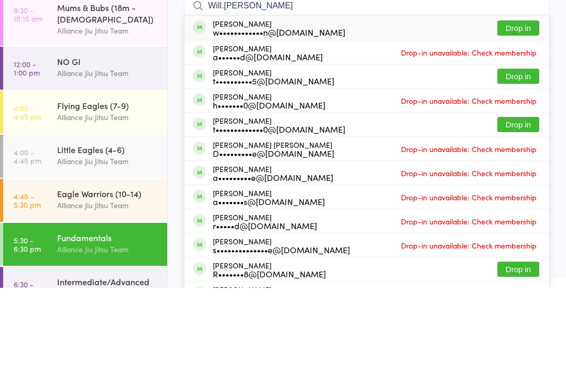
type input "Will.d.thom"
click at [523, 121] on button "Drop in" at bounding box center [518, 128] width 42 height 15
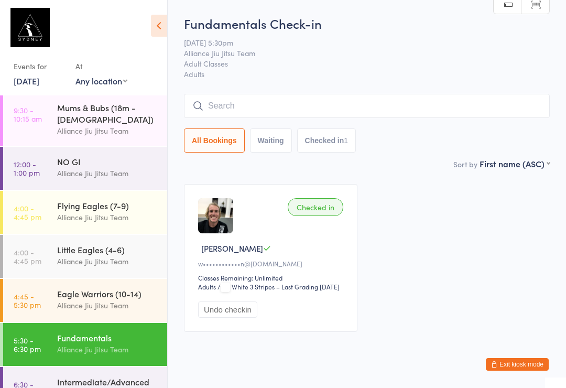
click at [96, 332] on div "Fundamentals" at bounding box center [107, 338] width 101 height 12
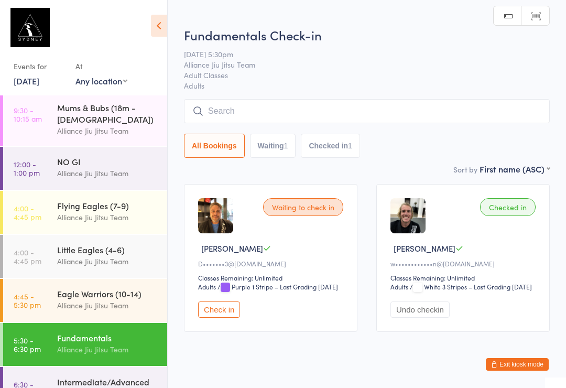
click at [239, 107] on input "search" at bounding box center [367, 111] width 366 height 24
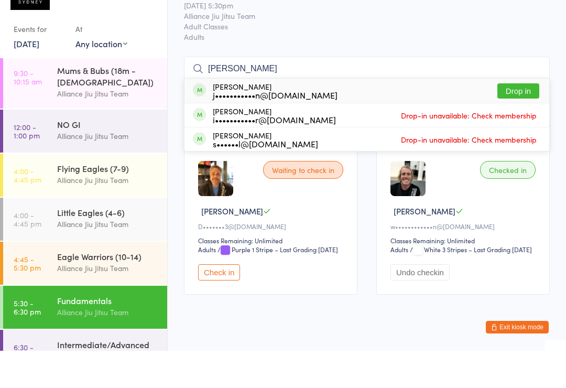
type input "Joel"
click at [262, 128] on div "j•••••••••••n@outlook.com" at bounding box center [275, 132] width 125 height 8
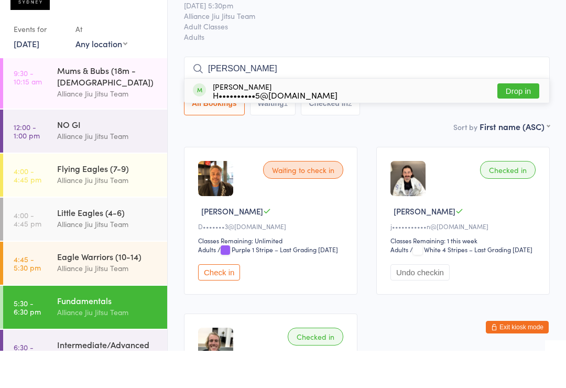
type input "rebecca"
click at [347, 116] on div "Rebecca Park H••••••••••5@gmail.com Drop in" at bounding box center [366, 128] width 365 height 24
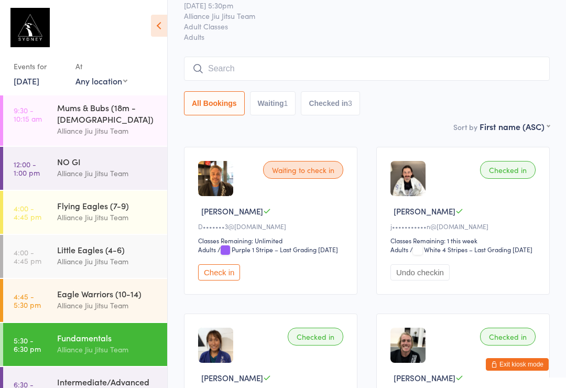
click at [245, 60] on input "search" at bounding box center [367, 69] width 366 height 24
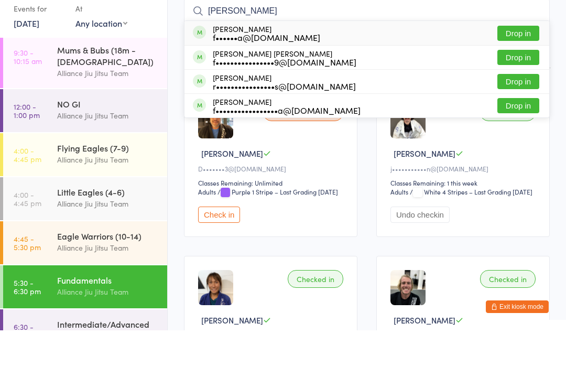
type input "Fernanda"
click at [513, 107] on button "Drop in" at bounding box center [518, 114] width 42 height 15
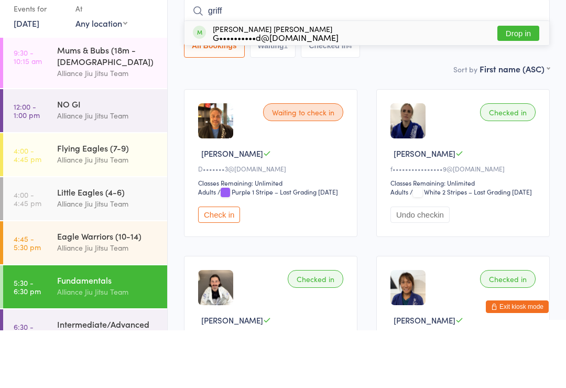
type input "griff"
click at [513, 83] on button "Drop in" at bounding box center [518, 90] width 42 height 15
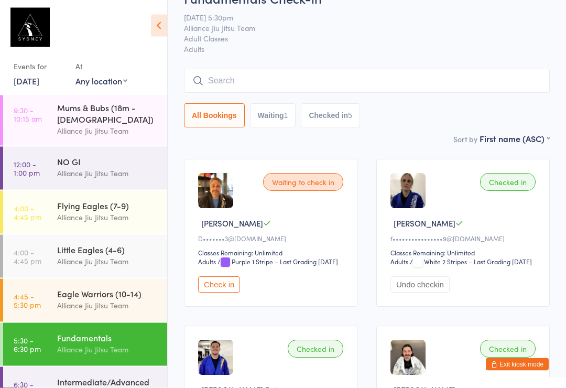
scroll to position [0, 0]
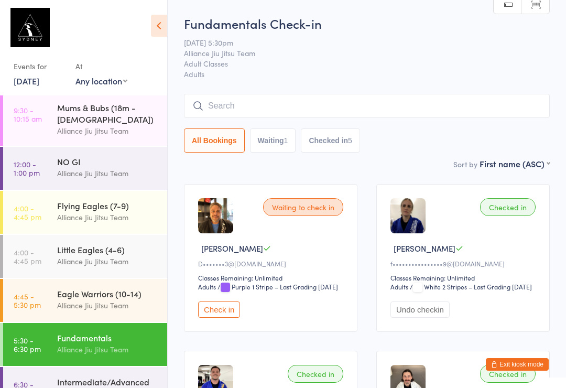
click at [309, 97] on input "search" at bounding box center [367, 106] width 366 height 24
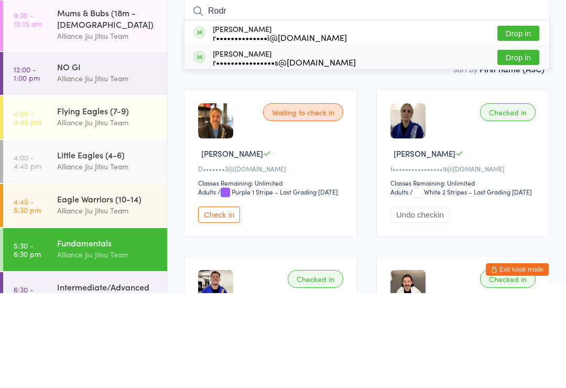
type input "Rodr"
click at [318, 153] on div "r••••••••••••••••s@hotmail.com" at bounding box center [284, 157] width 143 height 8
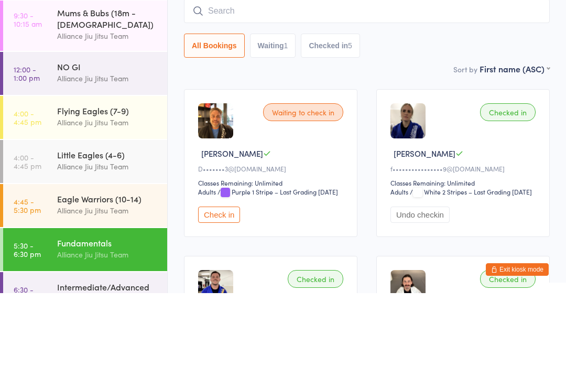
scroll to position [95, 0]
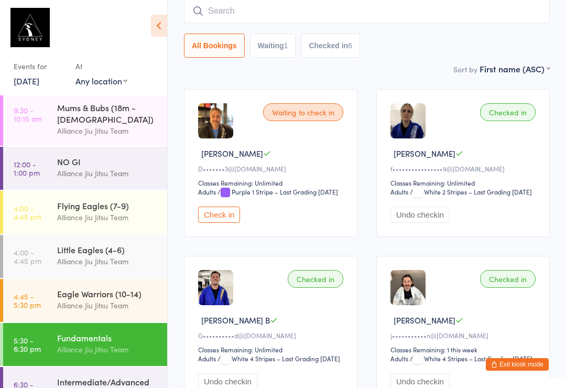
click at [260, 9] on input "search" at bounding box center [367, 11] width 366 height 24
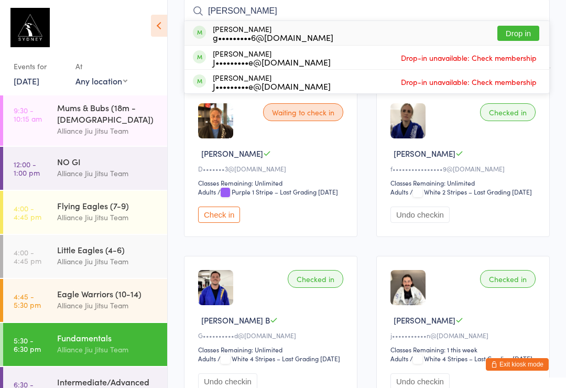
type input "Gus"
click at [512, 32] on button "Drop in" at bounding box center [518, 33] width 42 height 15
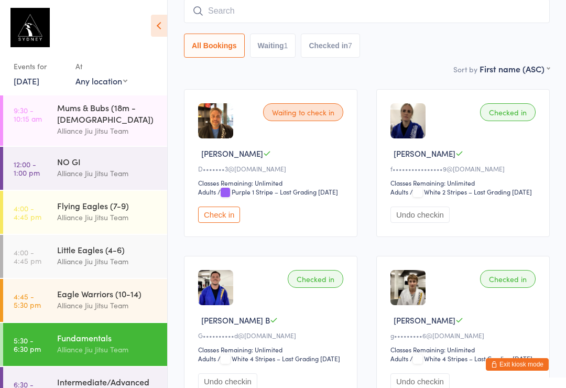
click at [227, 3] on input "search" at bounding box center [367, 11] width 366 height 24
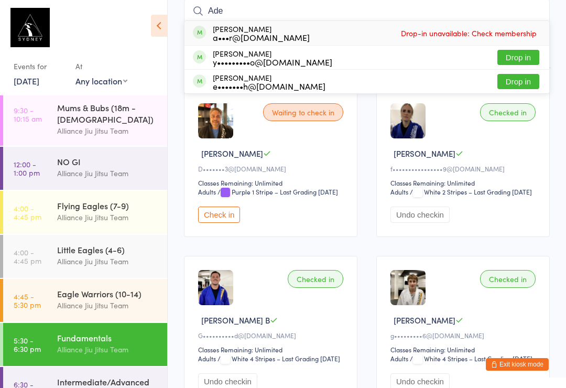
type input "Ade"
click at [530, 89] on button "Drop in" at bounding box center [518, 81] width 42 height 15
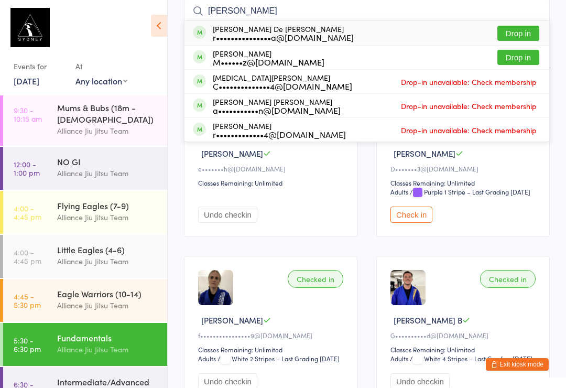
type input "philomena"
click at [529, 31] on button "Drop in" at bounding box center [518, 33] width 42 height 15
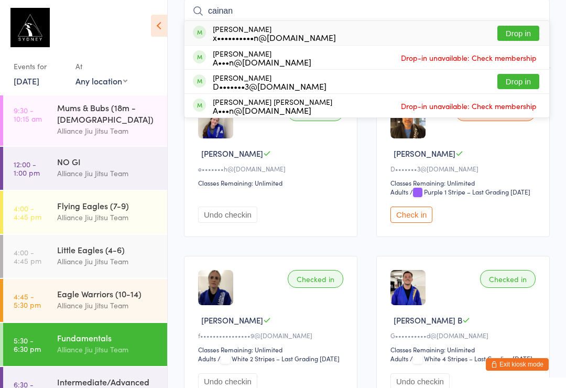
type input "cainan"
click at [286, 41] on div "x••••••••••n@gmail.com" at bounding box center [274, 37] width 123 height 8
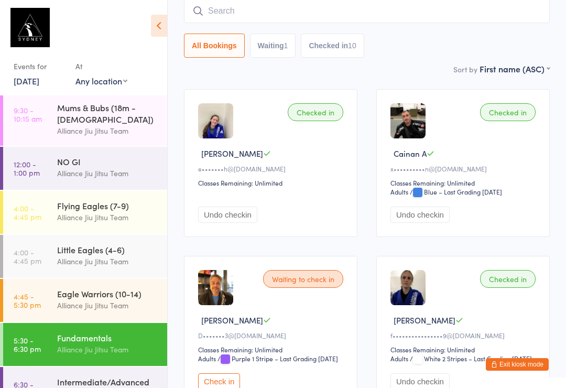
click at [326, 16] on input "search" at bounding box center [367, 11] width 366 height 24
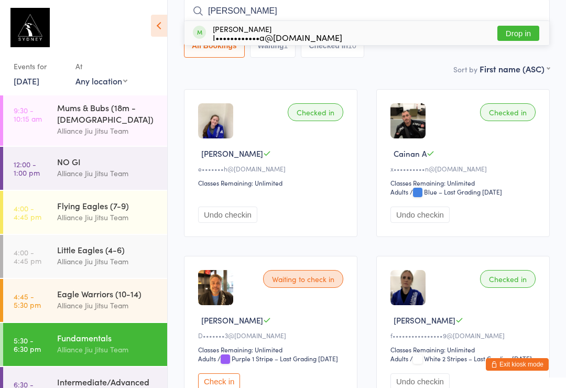
type input "Igor"
click at [519, 27] on button "Drop in" at bounding box center [518, 33] width 42 height 15
type input "yan"
click at [308, 23] on div "Yan De Souza Adelino y•••••••••o@gmail.com Drop in" at bounding box center [366, 33] width 365 height 24
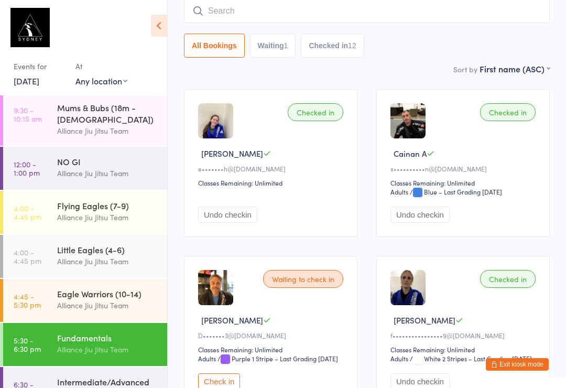
click at [302, 7] on input "search" at bounding box center [367, 11] width 366 height 24
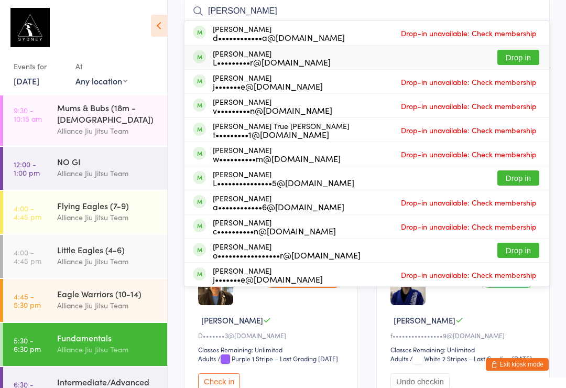
type input "Leonard"
click at [518, 55] on button "Drop in" at bounding box center [518, 57] width 42 height 15
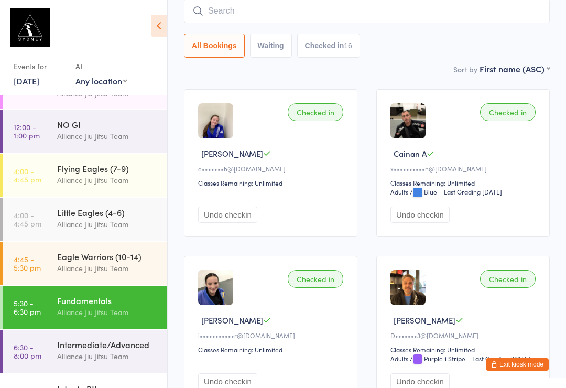
scroll to position [130, 0]
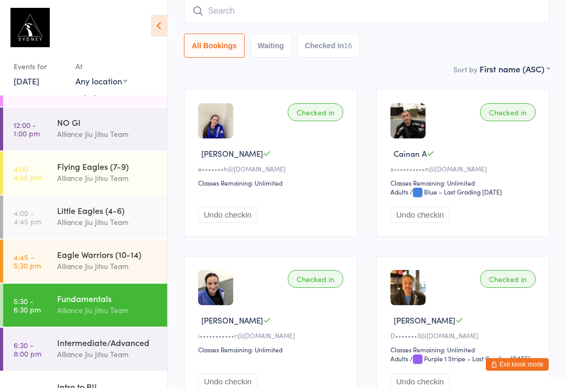
click at [114, 348] on div "Alliance Jiu Jitsu Team" at bounding box center [107, 354] width 101 height 12
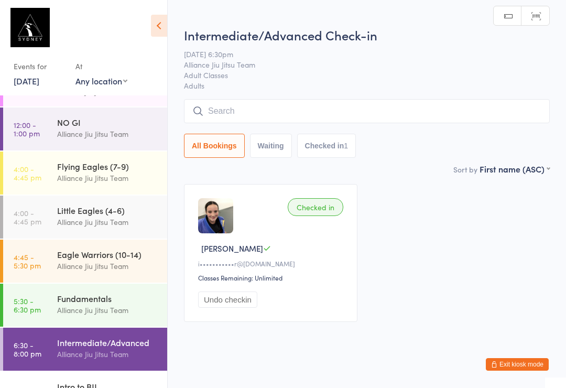
click at [337, 107] on input "search" at bounding box center [367, 111] width 366 height 24
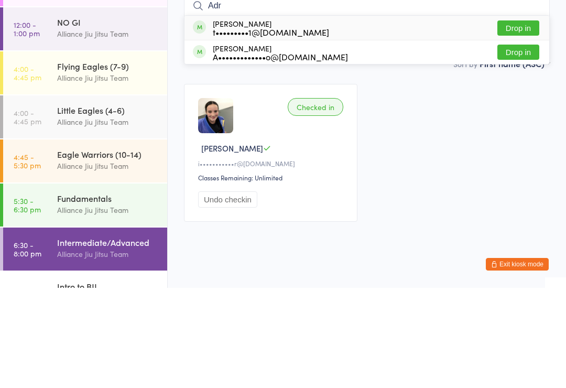
type input "Adr"
click at [304, 116] on div "Adrian True t•••••••••1@gmail.com Drop in" at bounding box center [366, 128] width 365 height 24
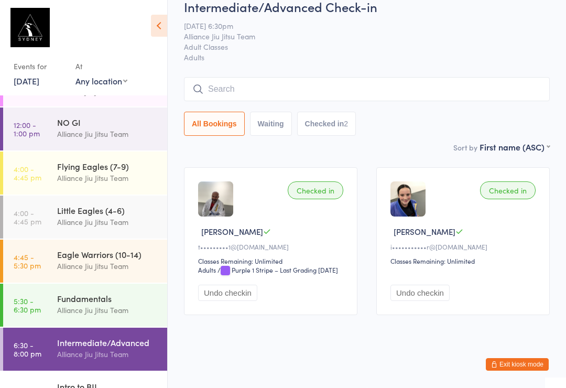
click at [473, 96] on input "search" at bounding box center [367, 89] width 366 height 24
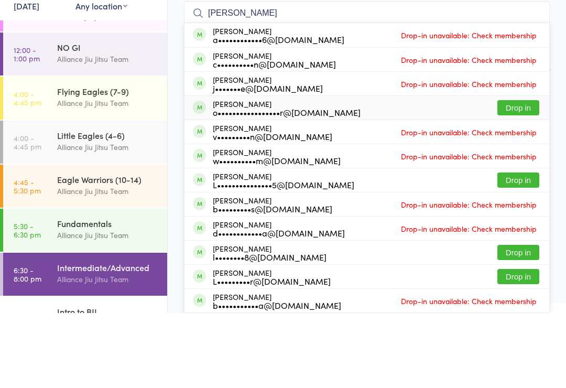
type input "Leo"
click at [325, 183] on div "o•••••••••••••••••r@gmail.com" at bounding box center [287, 187] width 148 height 8
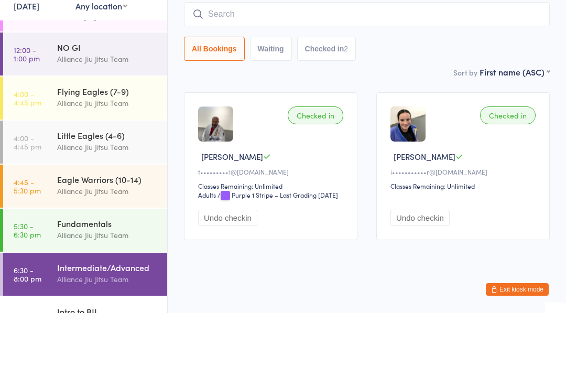
scroll to position [39, 0]
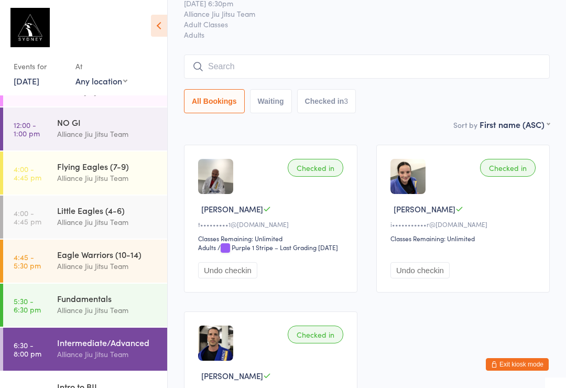
click at [364, 73] on input "search" at bounding box center [367, 67] width 366 height 24
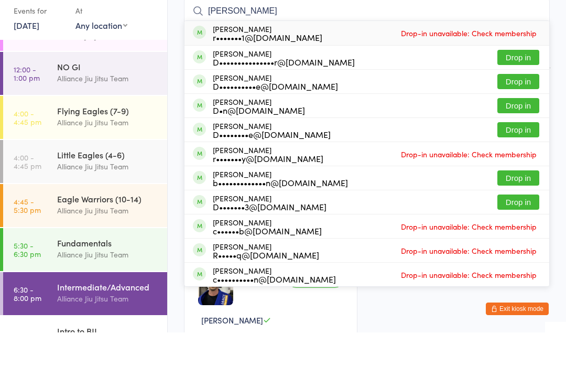
type input "Dan"
click at [520, 129] on button "Drop in" at bounding box center [518, 136] width 42 height 15
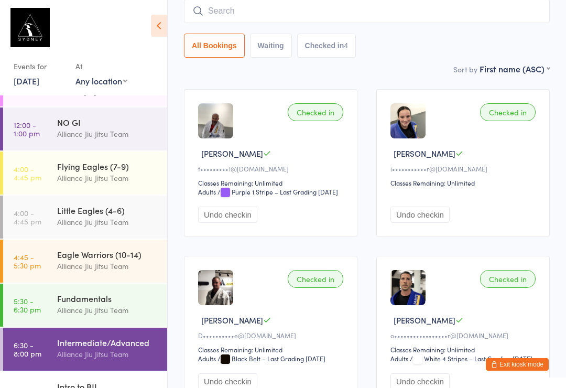
click at [263, 10] on input "search" at bounding box center [367, 11] width 366 height 24
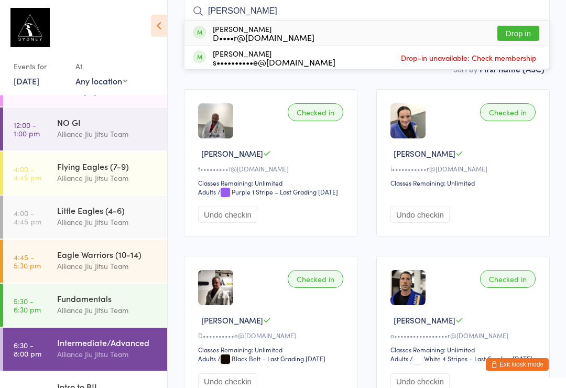
type input "Darr"
click at [294, 36] on div "Darren Coles D••••r@yahoo.com Drop in" at bounding box center [366, 33] width 365 height 24
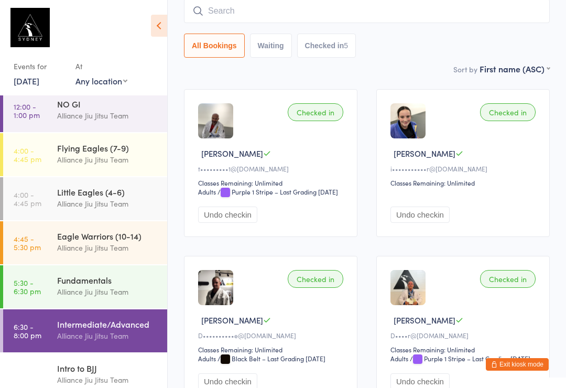
scroll to position [148, 0]
click at [97, 319] on div "Intermediate/Advanced" at bounding box center [107, 325] width 101 height 12
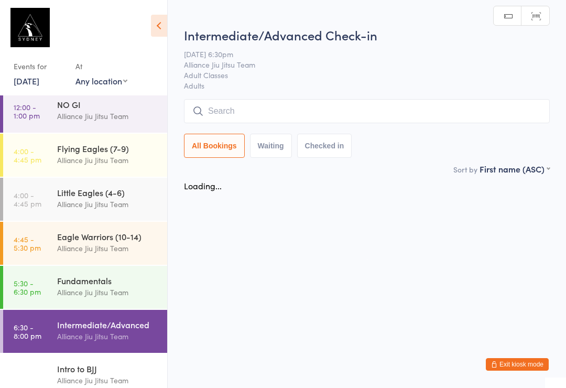
scroll to position [0, 0]
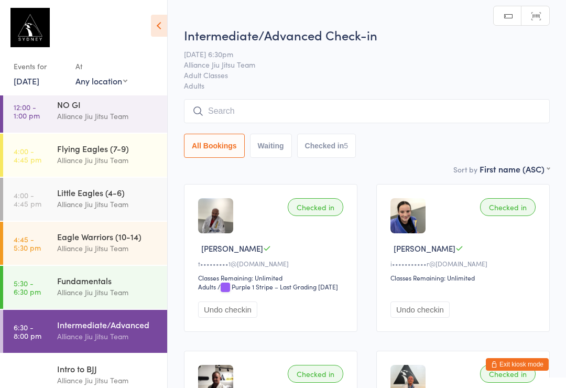
click at [240, 111] on input "search" at bounding box center [367, 111] width 366 height 24
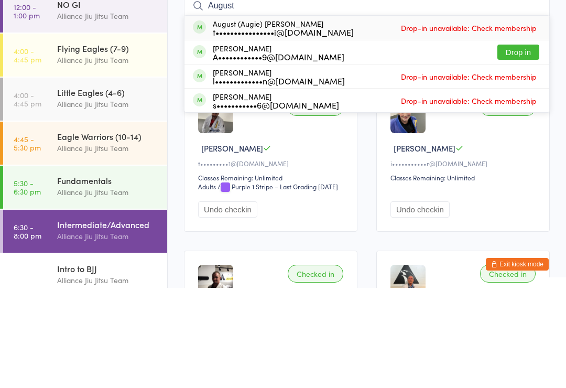
type input "August"
click at [516, 145] on button "Drop in" at bounding box center [518, 152] width 42 height 15
